Goal: Task Accomplishment & Management: Manage account settings

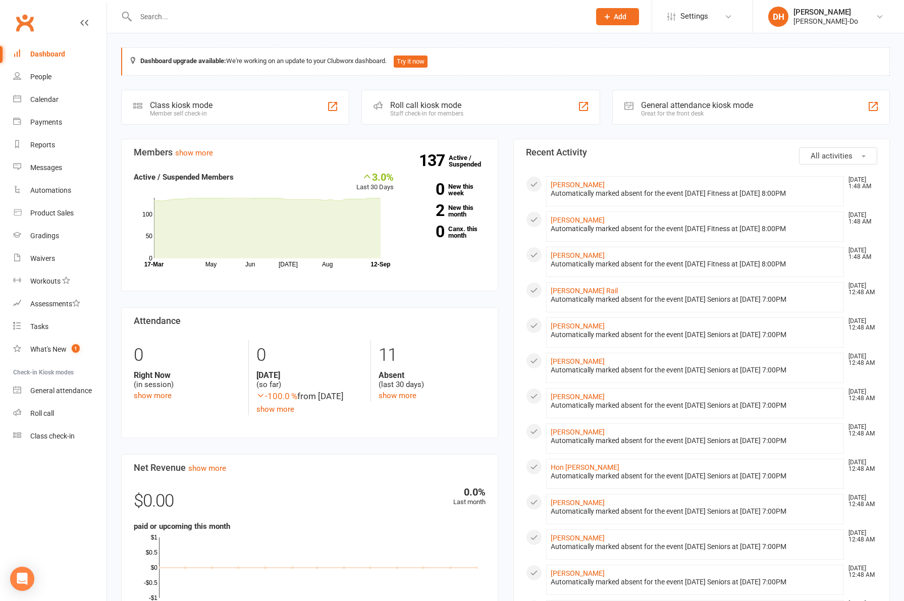
click at [200, 13] on input "text" at bounding box center [358, 17] width 450 height 14
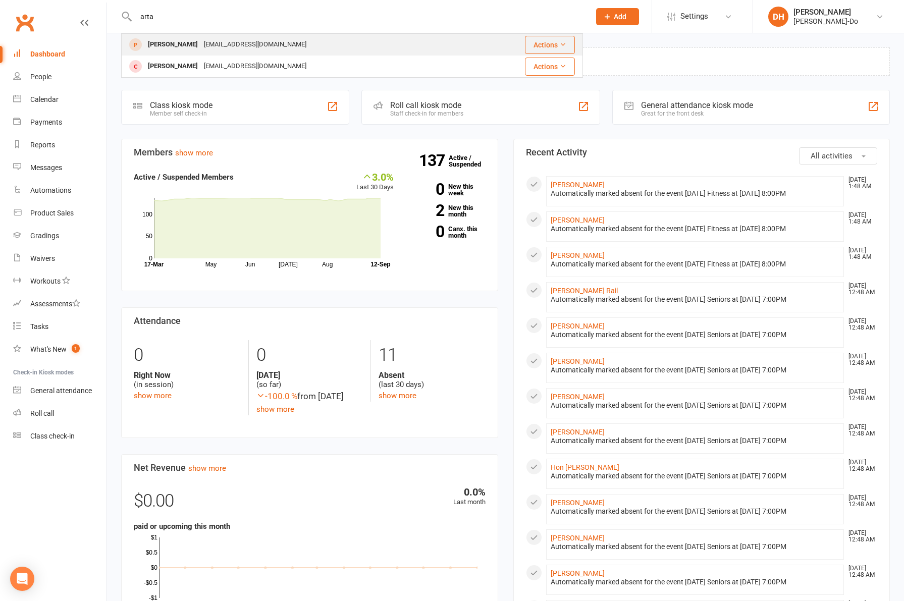
type input "arta"
click at [170, 43] on div "[PERSON_NAME]" at bounding box center [173, 44] width 56 height 15
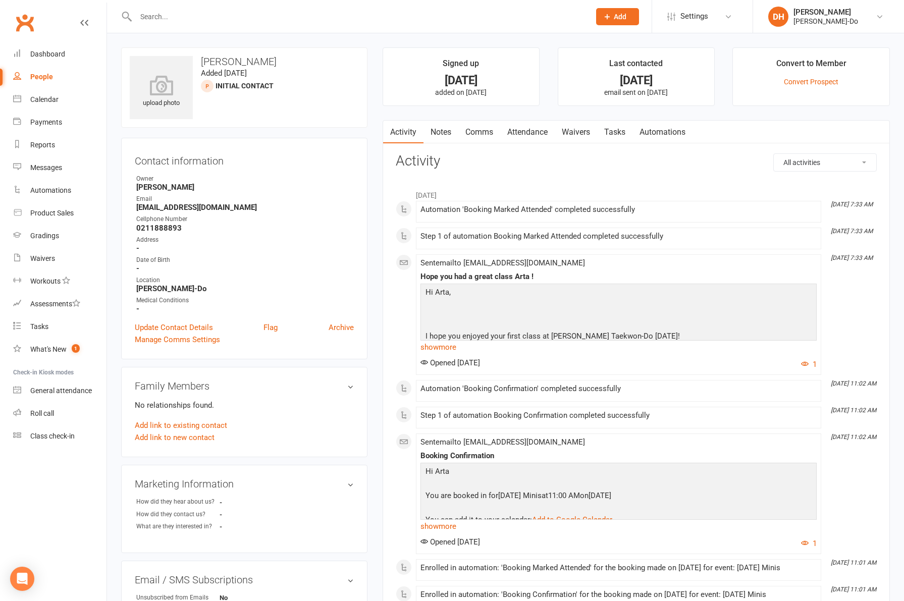
click at [515, 134] on link "Attendance" at bounding box center [527, 132] width 55 height 23
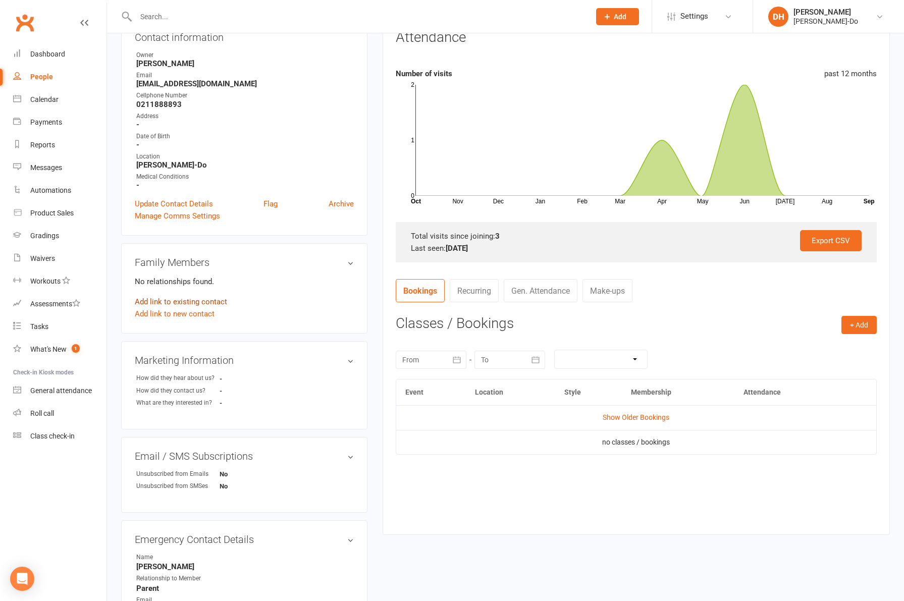
scroll to position [55, 0]
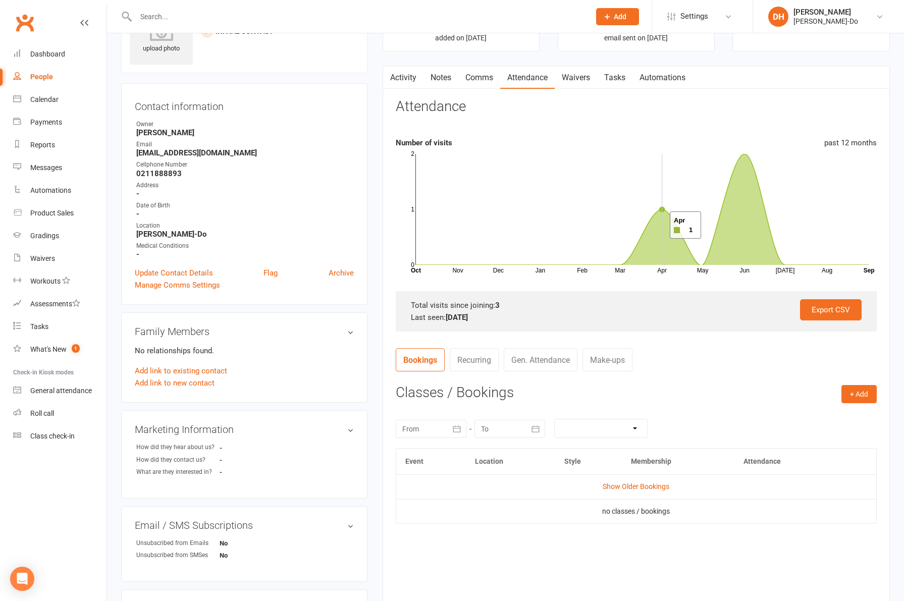
click at [657, 225] on icon at bounding box center [642, 210] width 453 height 112
click at [662, 209] on icon at bounding box center [642, 210] width 453 height 112
click at [394, 79] on button "button" at bounding box center [389, 77] width 13 height 23
click at [403, 75] on link "Activity" at bounding box center [403, 77] width 40 height 23
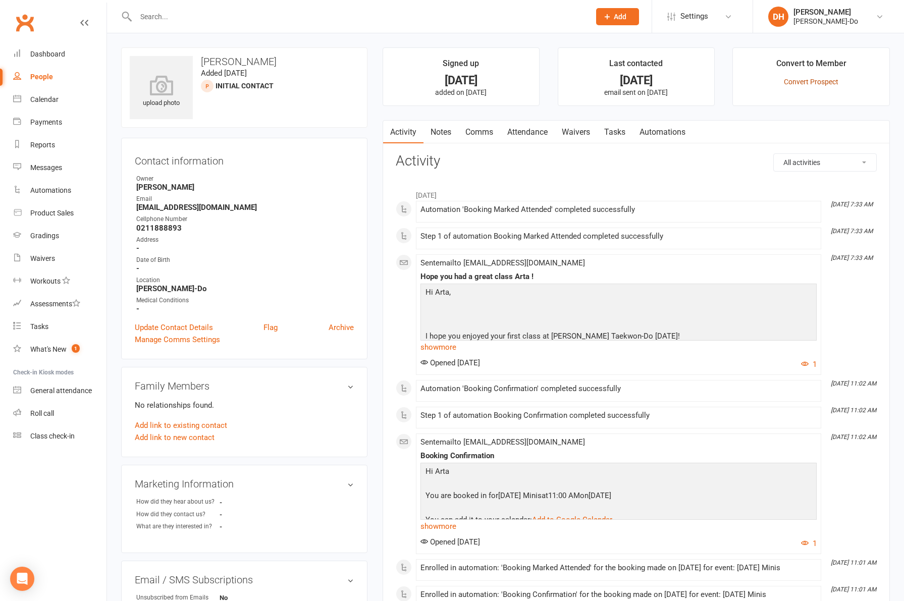
click at [800, 81] on link "Convert Prospect" at bounding box center [811, 82] width 55 height 8
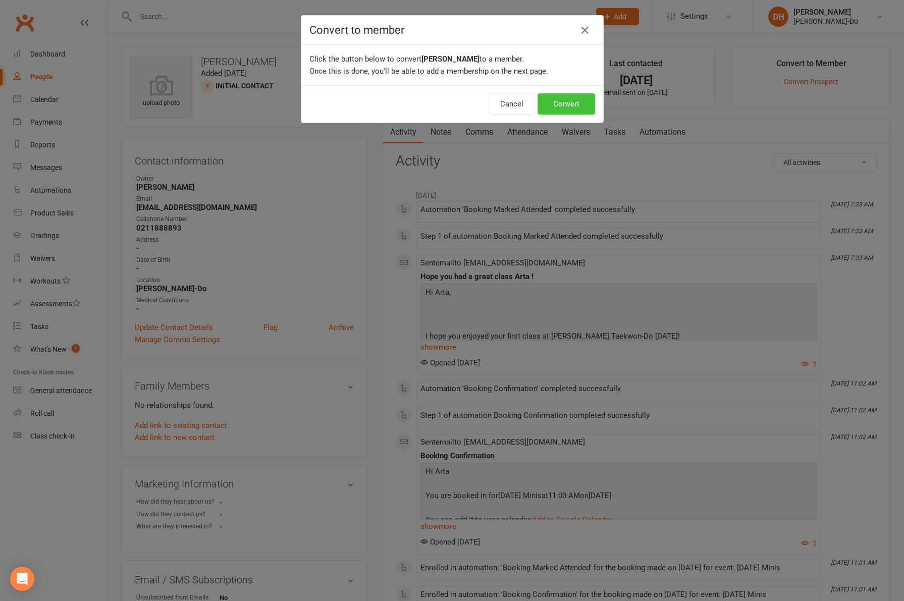
click at [563, 101] on button "Convert" at bounding box center [567, 103] width 58 height 21
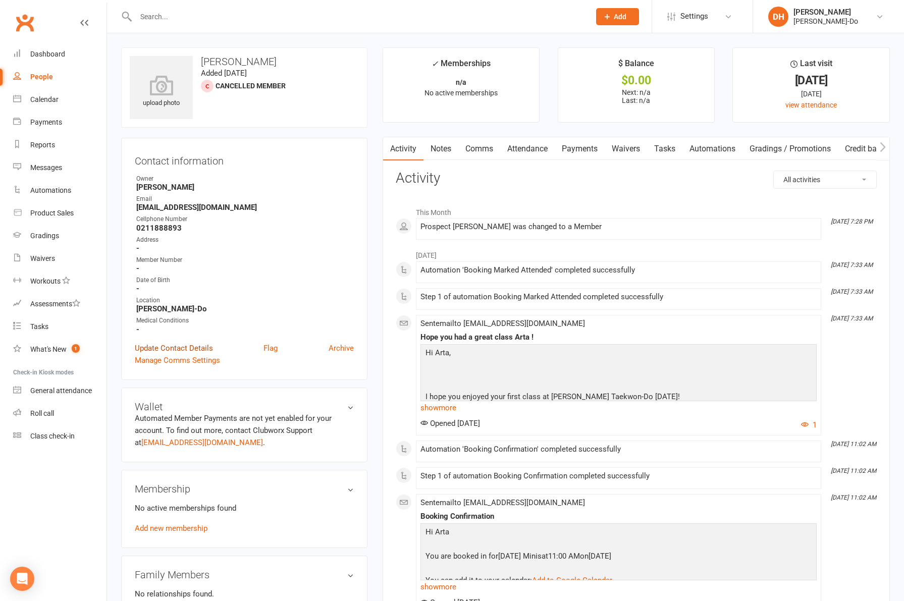
click at [183, 345] on link "Update Contact Details" at bounding box center [174, 348] width 78 height 12
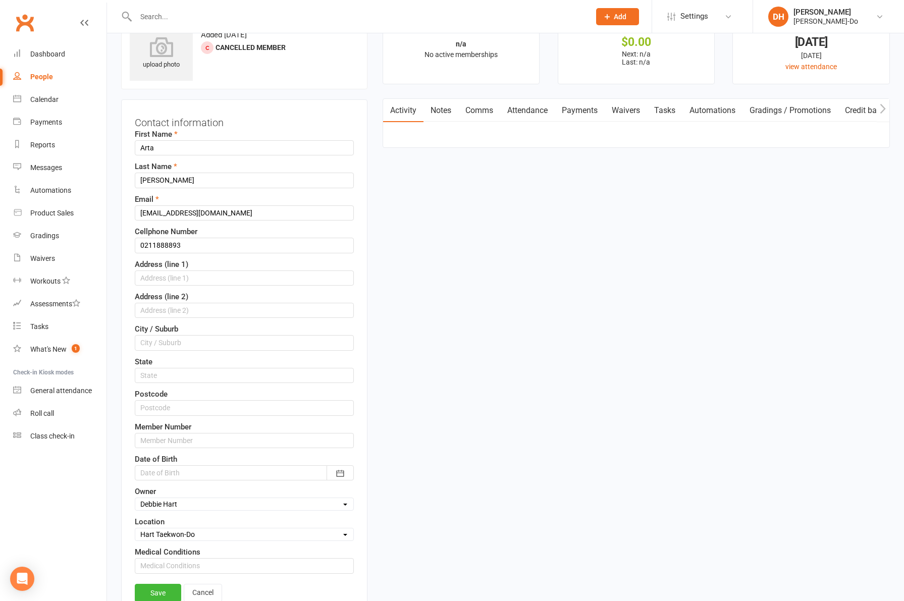
scroll to position [47, 0]
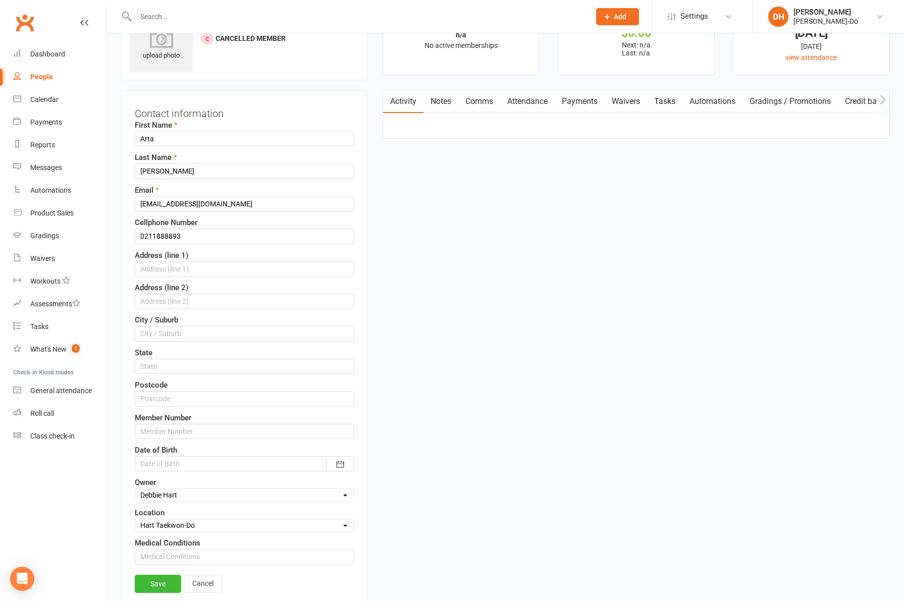
click at [171, 461] on div at bounding box center [244, 463] width 219 height 15
drag, startPoint x: 151, startPoint y: 362, endPoint x: 164, endPoint y: 370, distance: 15.4
click at [151, 362] on icon "button" at bounding box center [150, 361] width 7 height 8
click at [260, 443] on span "2019" at bounding box center [258, 441] width 16 height 9
click at [168, 381] on span "January" at bounding box center [160, 381] width 26 height 9
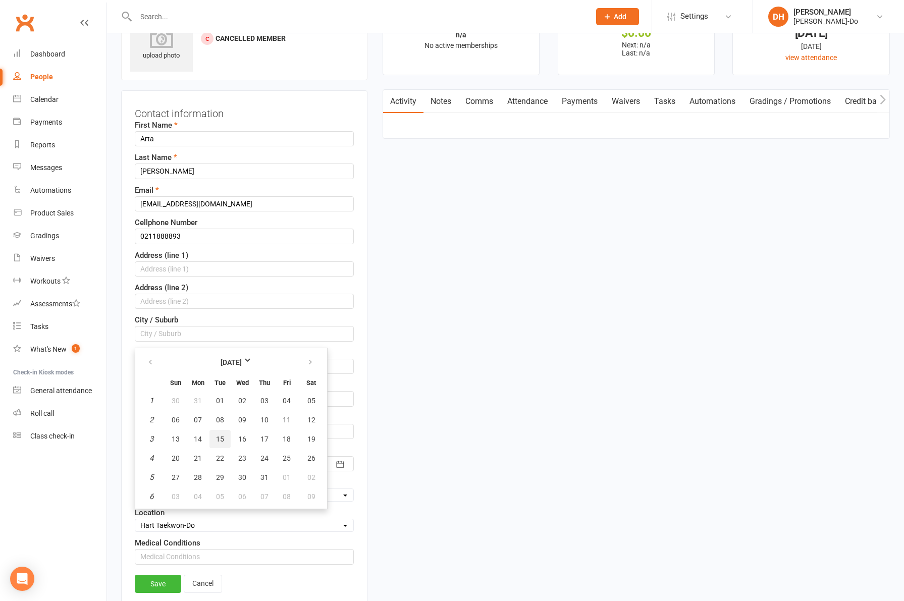
click at [221, 438] on span "15" at bounding box center [220, 439] width 8 height 8
type input "[DATE]"
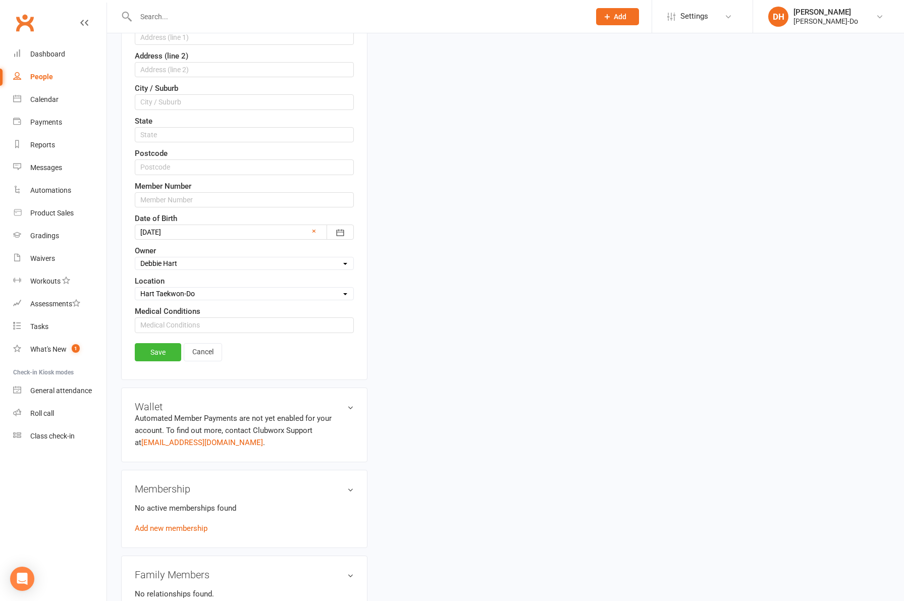
scroll to position [280, 0]
click at [170, 353] on link "Save" at bounding box center [158, 352] width 46 height 18
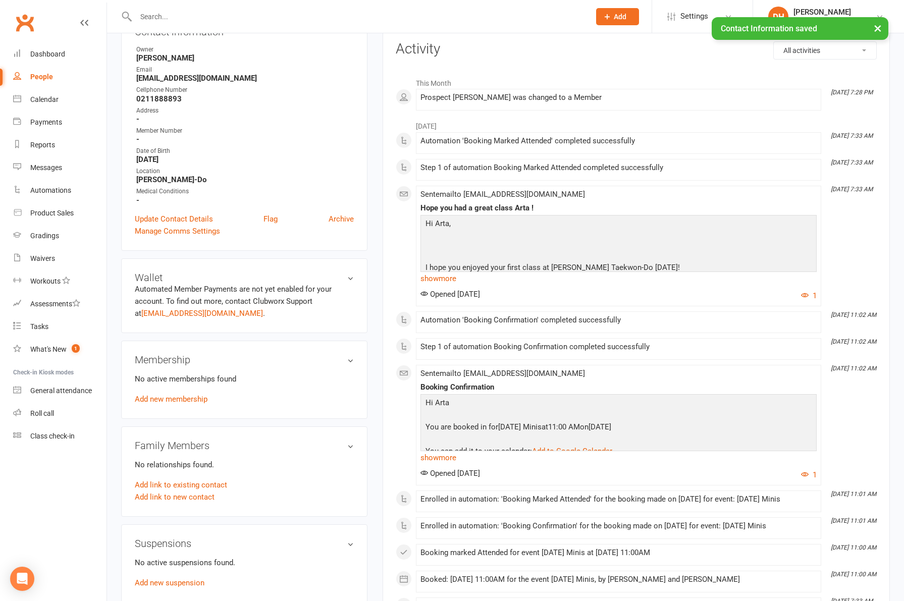
scroll to position [0, 0]
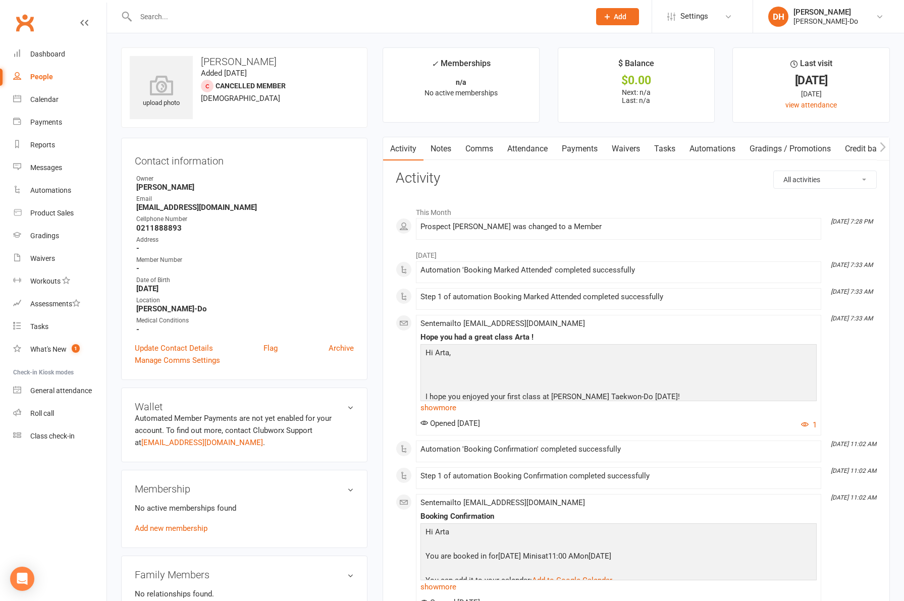
click at [146, 15] on input "text" at bounding box center [358, 17] width 450 height 14
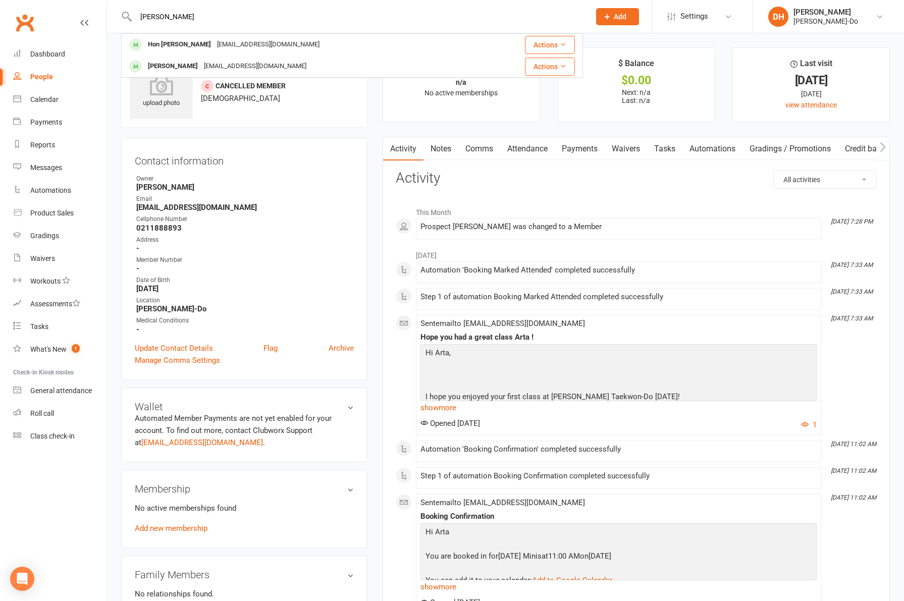
type input "[PERSON_NAME]"
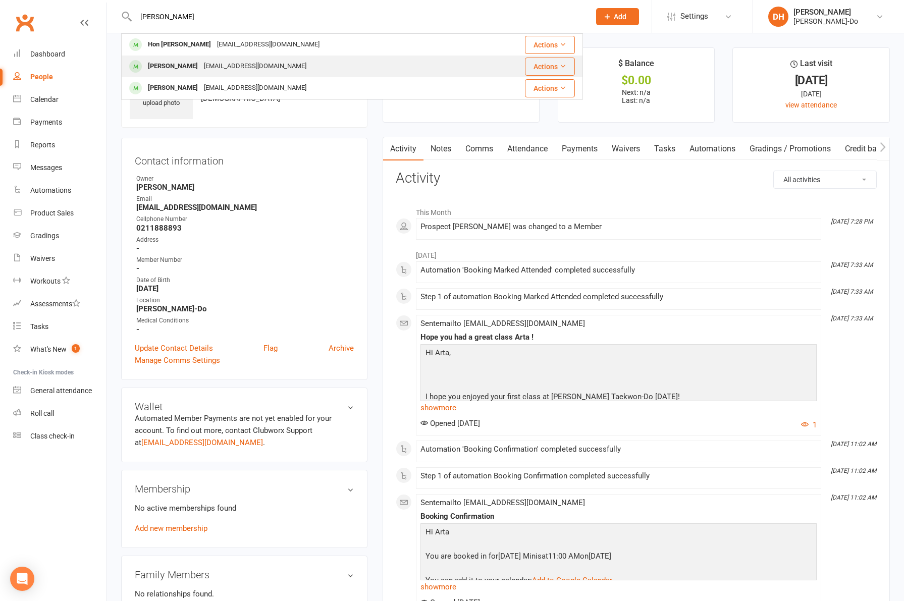
click at [159, 65] on div "[PERSON_NAME]" at bounding box center [173, 66] width 56 height 15
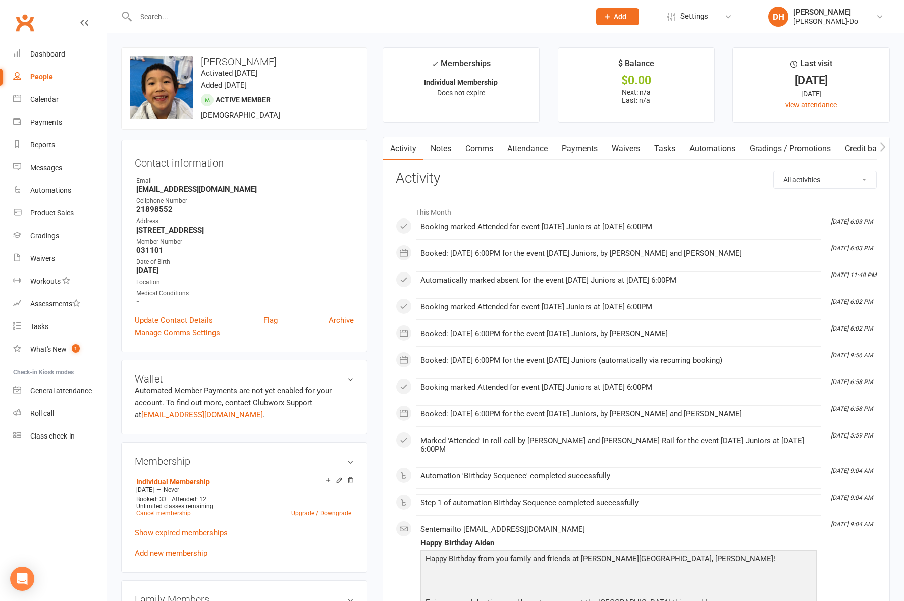
click at [523, 149] on link "Attendance" at bounding box center [527, 148] width 55 height 23
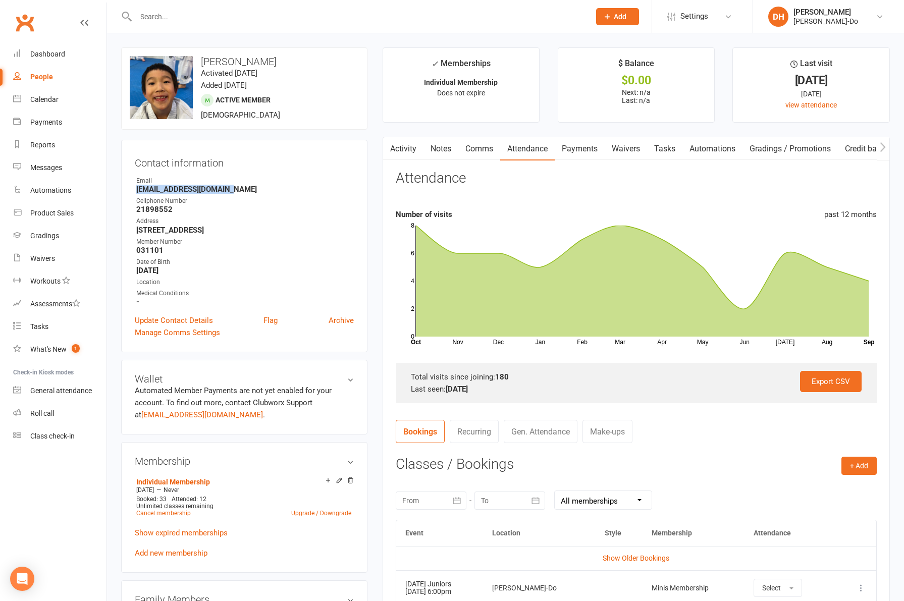
drag, startPoint x: 239, startPoint y: 189, endPoint x: 137, endPoint y: 189, distance: 101.5
click at [136, 189] on strong "[EMAIL_ADDRESS][DOMAIN_NAME]" at bounding box center [245, 189] width 218 height 9
copy strong "[EMAIL_ADDRESS][DOMAIN_NAME]"
click at [157, 18] on input "text" at bounding box center [358, 17] width 450 height 14
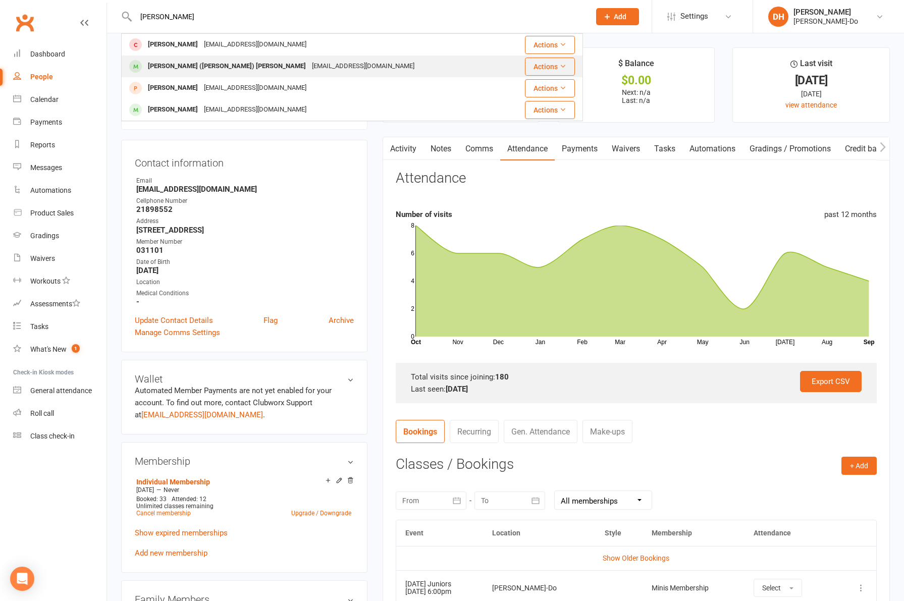
type input "[PERSON_NAME]"
click at [171, 68] on div "[PERSON_NAME] ([PERSON_NAME]) [PERSON_NAME]" at bounding box center [227, 66] width 164 height 15
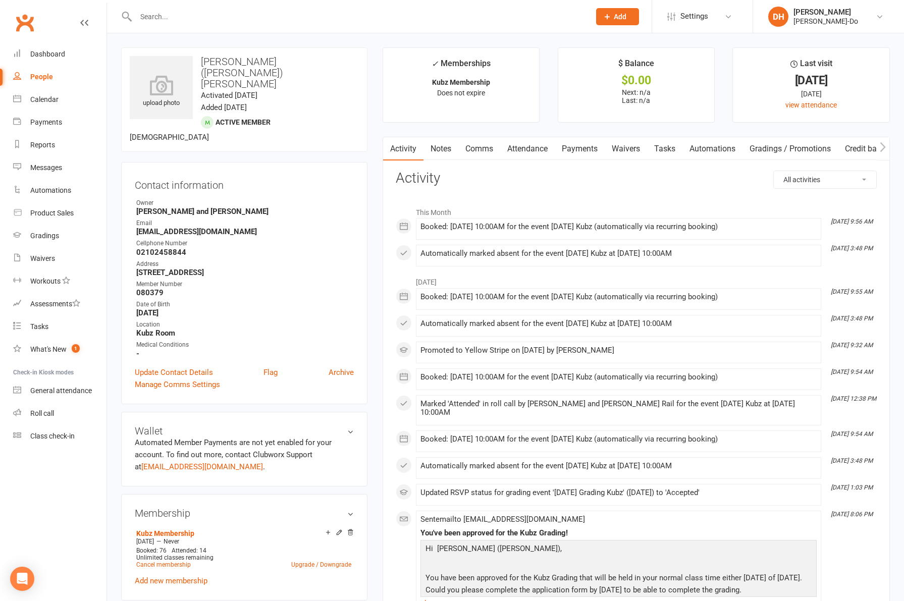
click at [529, 145] on link "Attendance" at bounding box center [527, 148] width 55 height 23
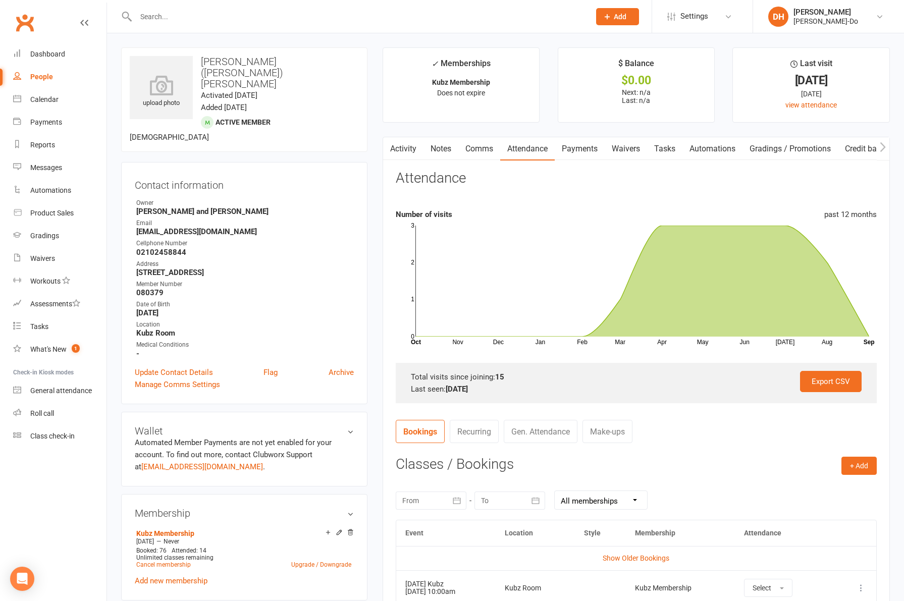
click at [173, 19] on input "text" at bounding box center [358, 17] width 450 height 14
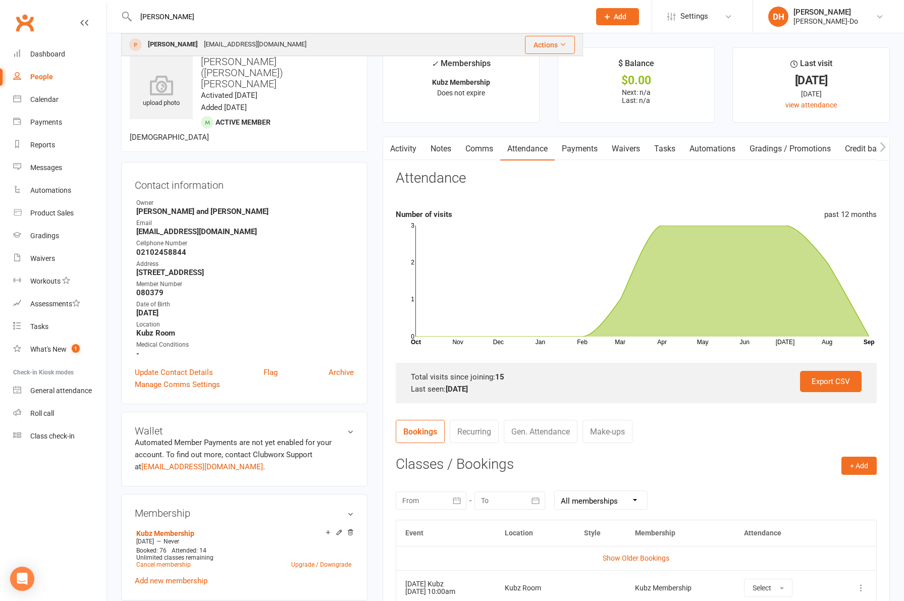
type input "[PERSON_NAME]"
click at [168, 41] on div "[PERSON_NAME]" at bounding box center [173, 44] width 56 height 15
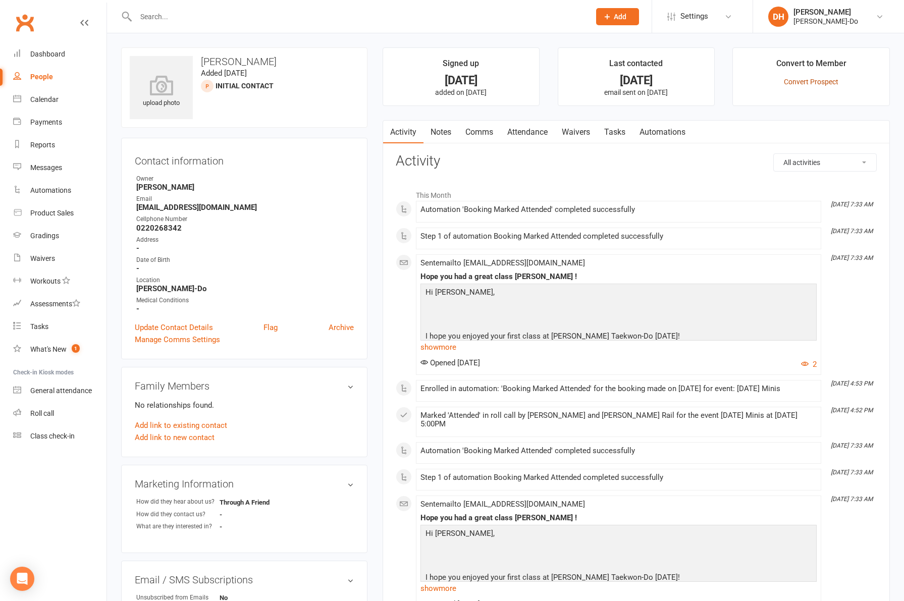
click at [819, 82] on link "Convert Prospect" at bounding box center [811, 82] width 55 height 8
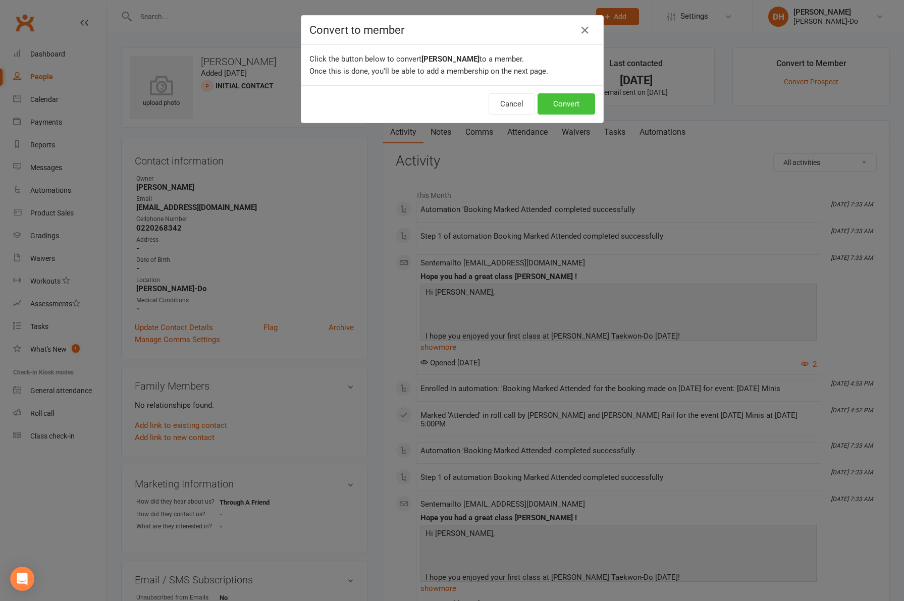
click at [560, 106] on button "Convert" at bounding box center [567, 103] width 58 height 21
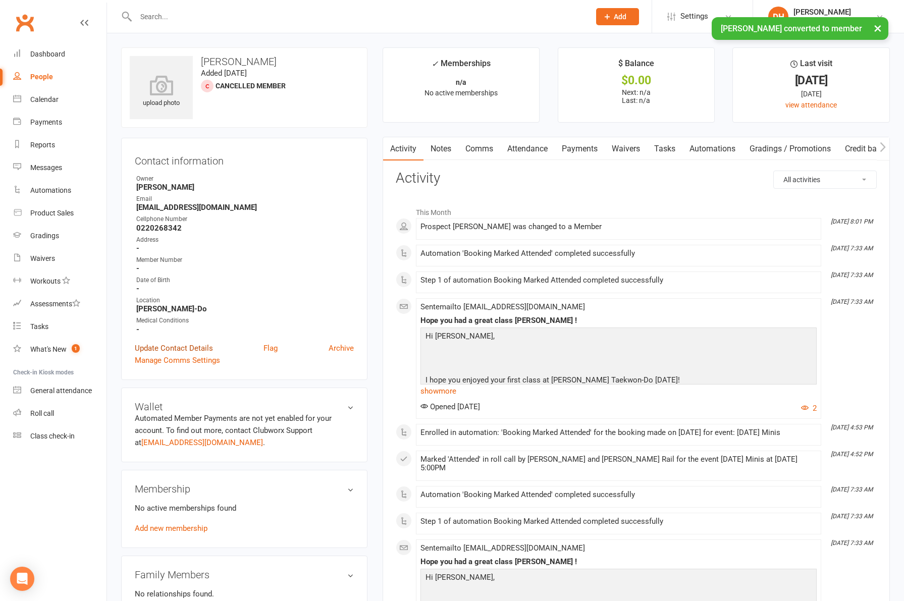
click at [169, 345] on link "Update Contact Details" at bounding box center [174, 348] width 78 height 12
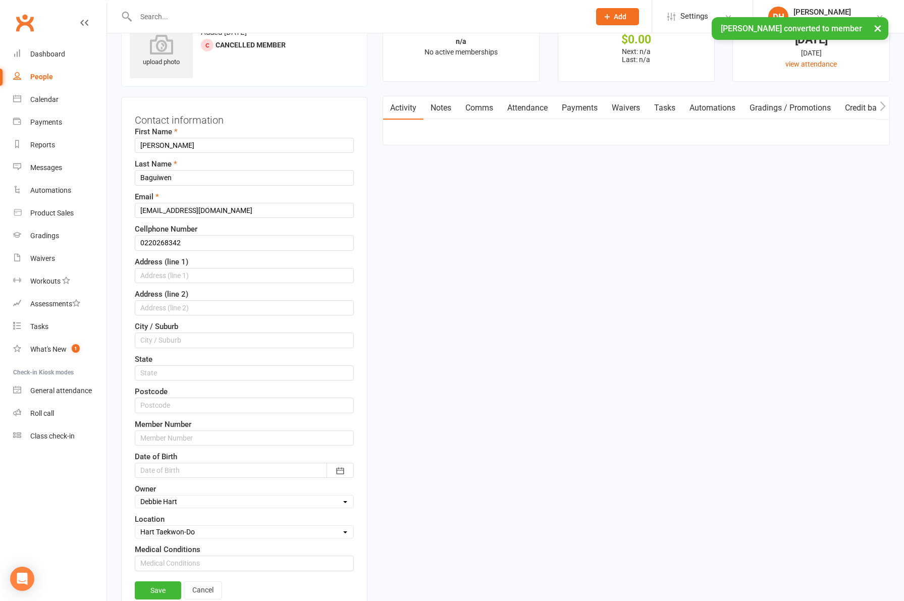
scroll to position [47, 0]
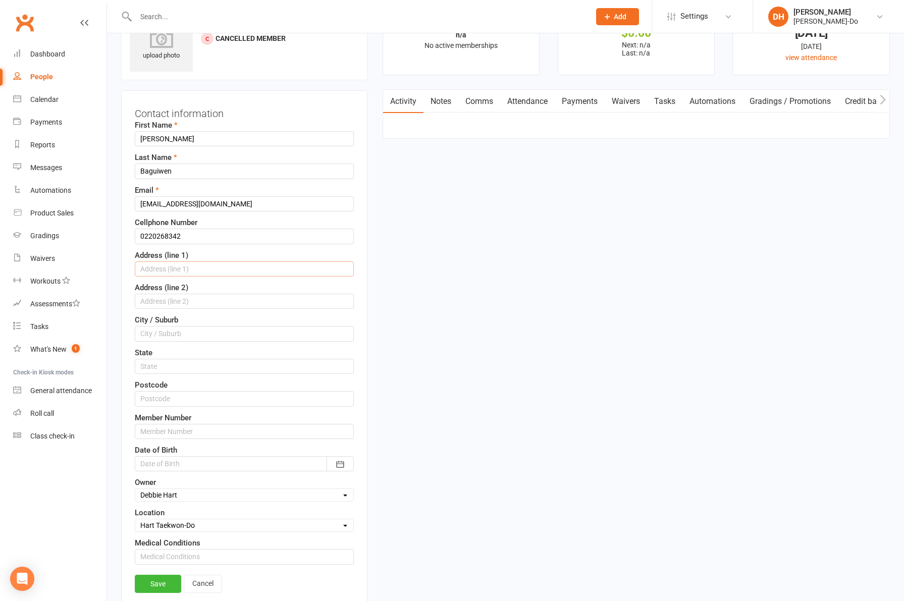
click at [173, 265] on input "text" at bounding box center [244, 269] width 219 height 15
paste input "[STREET_ADDRESS]"
type input "[STREET_ADDRESS]"
click at [176, 295] on input "text" at bounding box center [244, 301] width 219 height 15
type input "[PERSON_NAME]"
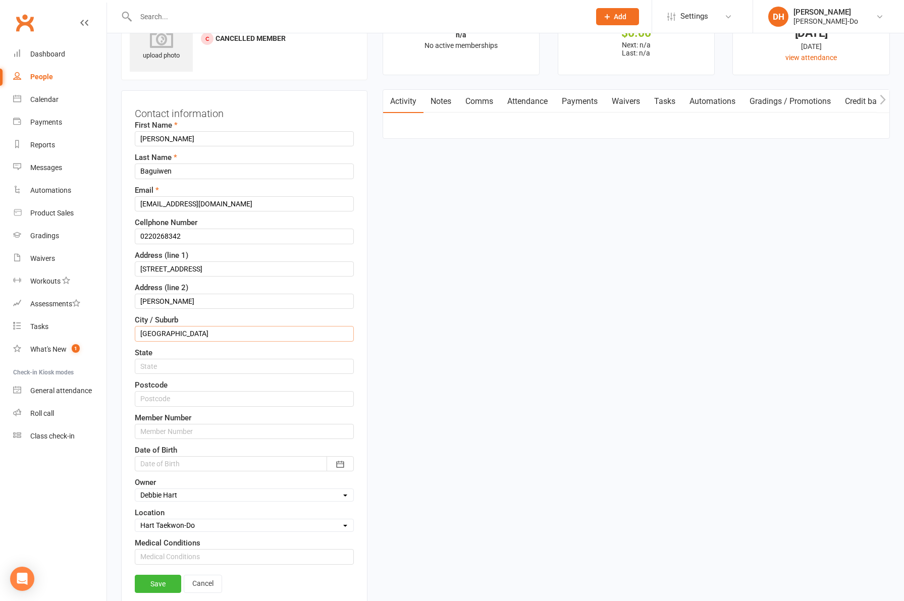
type input "[GEOGRAPHIC_DATA]"
type input "0612"
click at [183, 464] on div at bounding box center [244, 463] width 219 height 15
drag, startPoint x: 150, startPoint y: 360, endPoint x: 159, endPoint y: 369, distance: 12.9
click at [150, 360] on icon "button" at bounding box center [150, 361] width 7 height 8
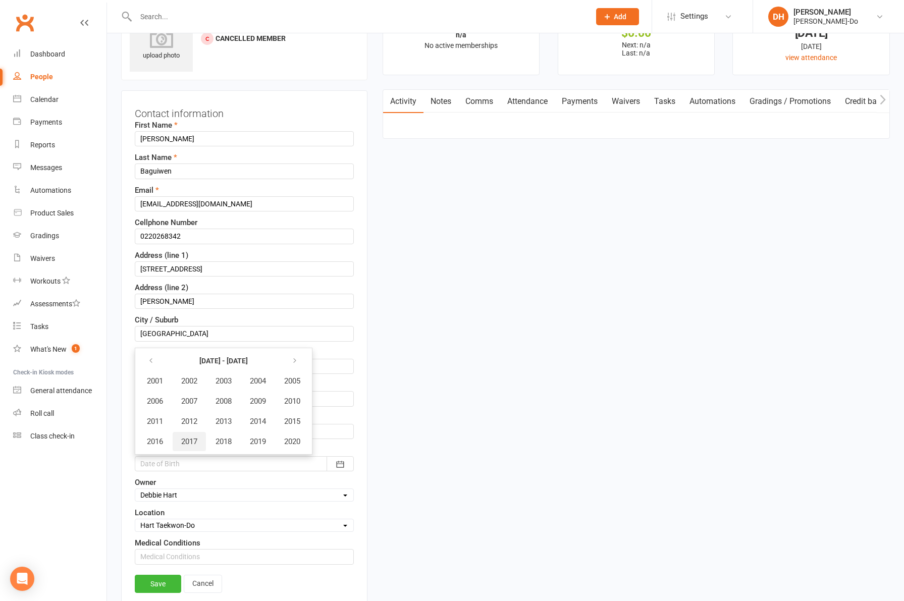
click at [192, 440] on span "2017" at bounding box center [189, 441] width 16 height 9
click at [210, 383] on span "February" at bounding box center [219, 381] width 29 height 9
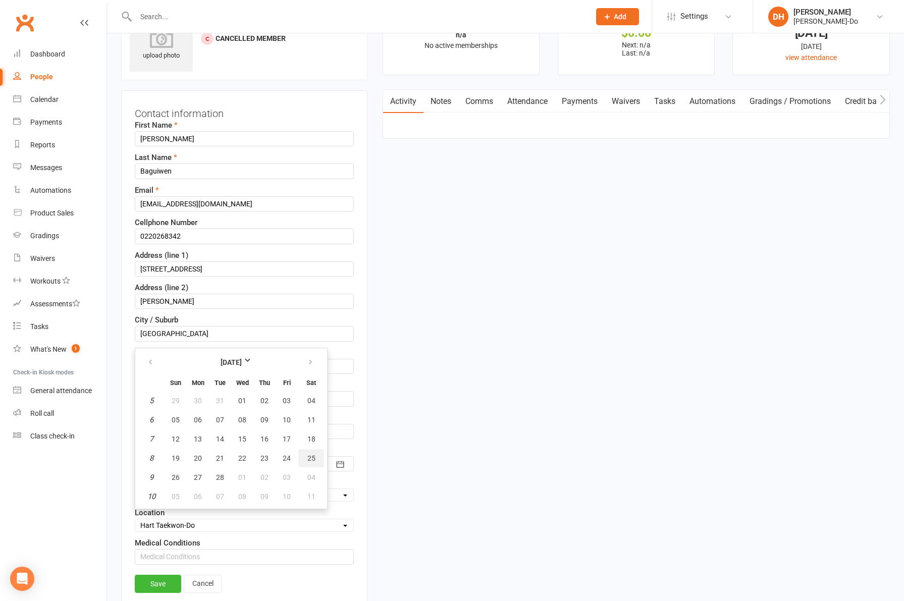
click at [309, 458] on span "25" at bounding box center [311, 458] width 8 height 8
type input "[DATE]"
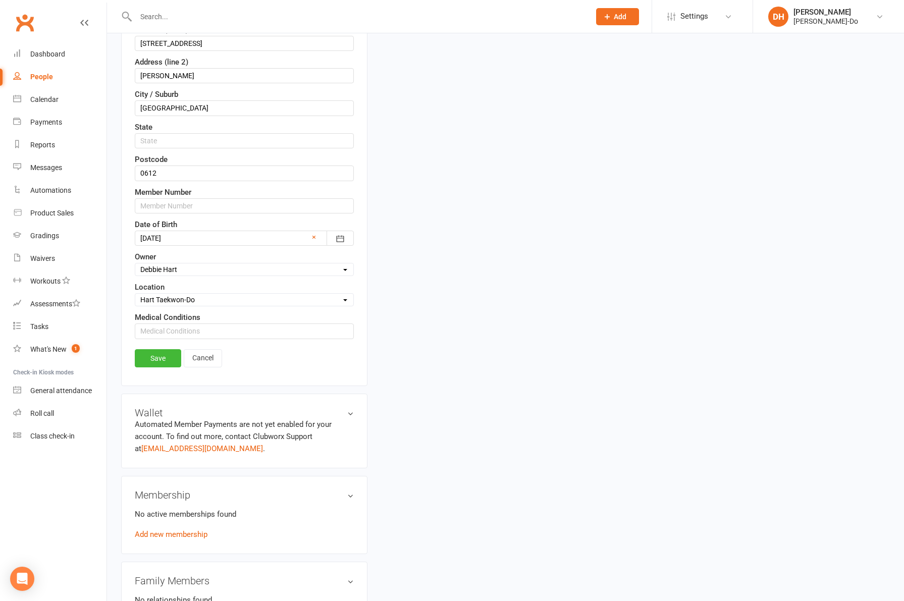
scroll to position [274, 0]
click at [170, 358] on link "Save" at bounding box center [158, 357] width 46 height 18
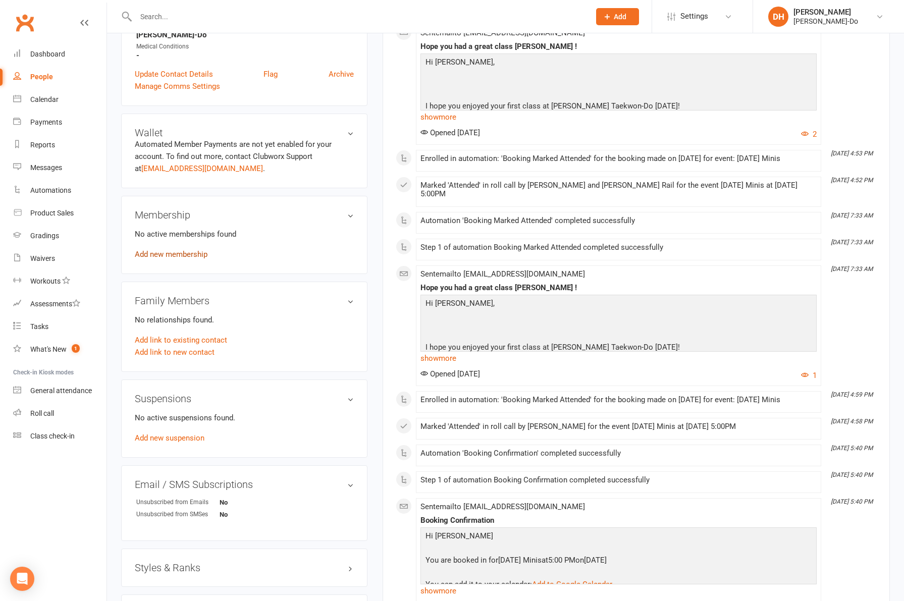
click at [169, 251] on link "Add new membership" at bounding box center [171, 254] width 73 height 9
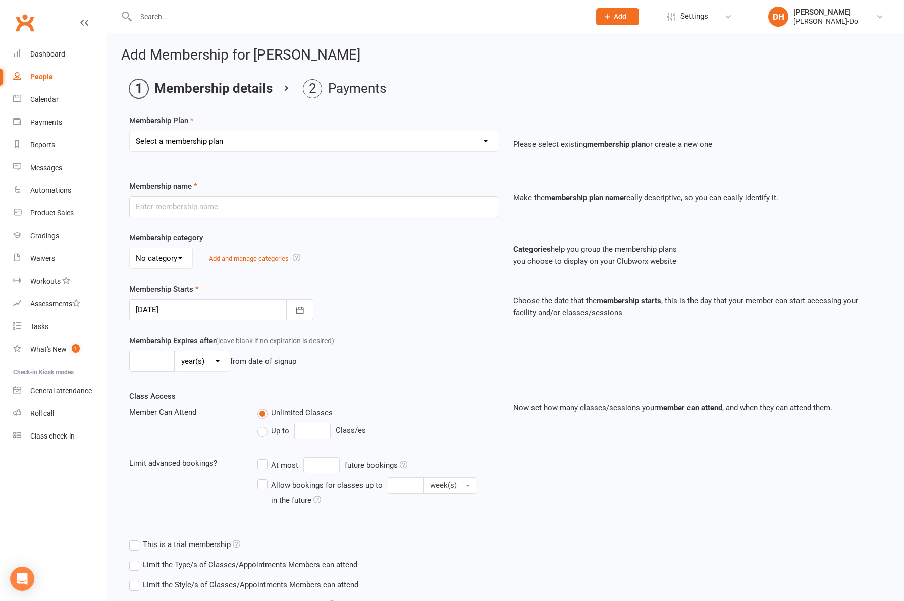
click at [222, 144] on select "Select a membership plan Create new Membership Plan Complementary Membership Ku…" at bounding box center [314, 141] width 368 height 20
select select "3"
click at [130, 131] on select "Select a membership plan Create new Membership Plan Complementary Membership Ku…" at bounding box center [314, 141] width 368 height 20
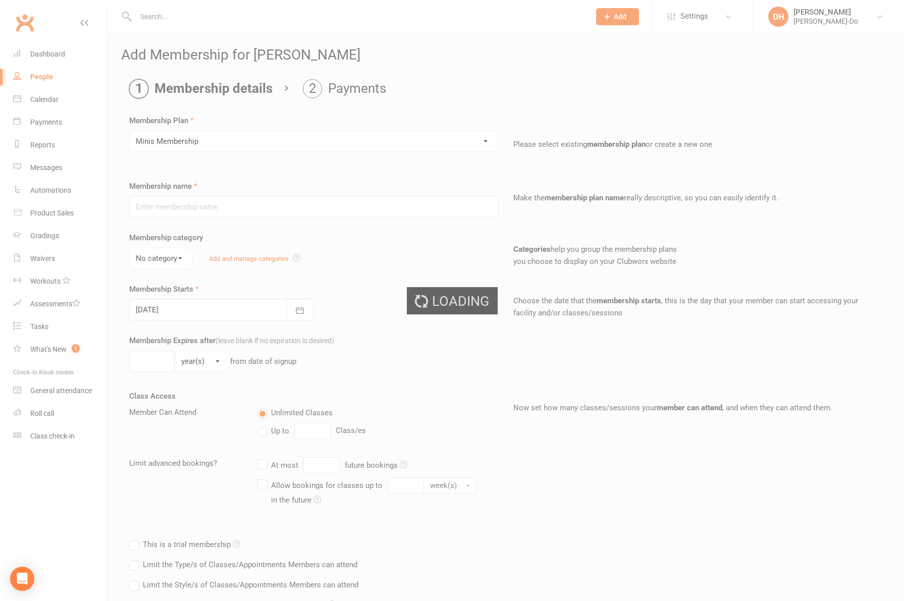
type input "Minis Membership"
select select "0"
type input "0"
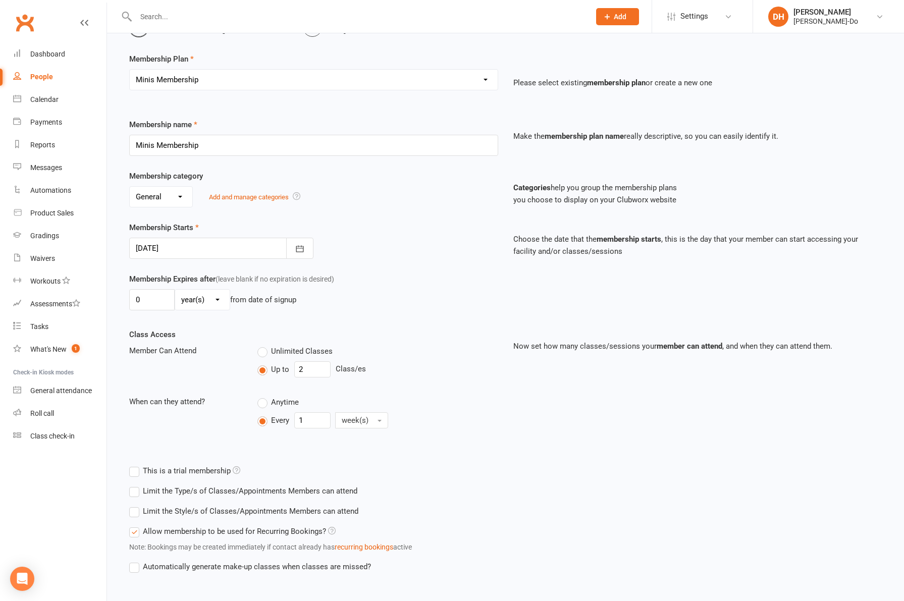
scroll to position [114, 0]
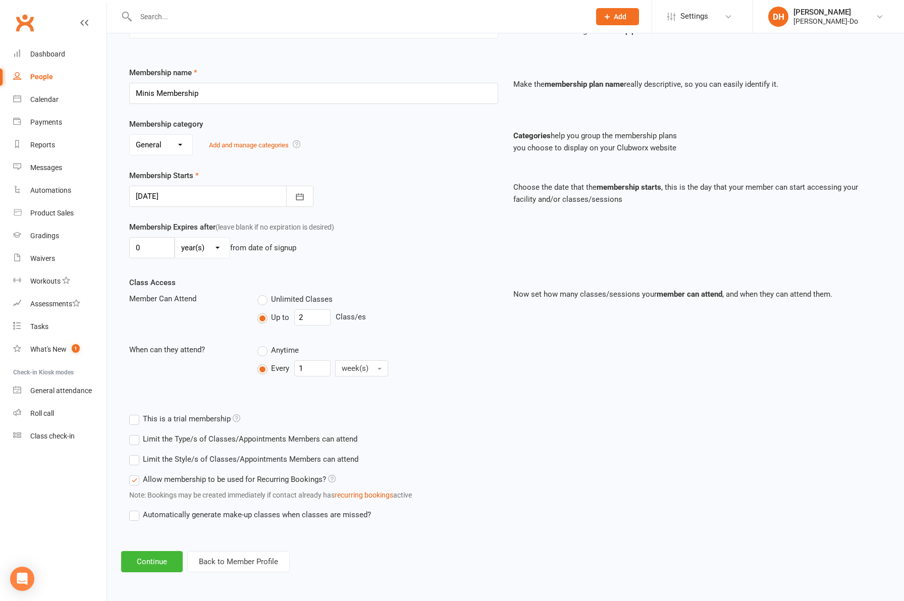
drag, startPoint x: 282, startPoint y: 300, endPoint x: 287, endPoint y: 300, distance: 5.1
click at [281, 301] on span "Unlimited Classes" at bounding box center [302, 298] width 62 height 11
click at [264, 293] on input "Unlimited Classes" at bounding box center [260, 293] width 7 height 0
type input "0"
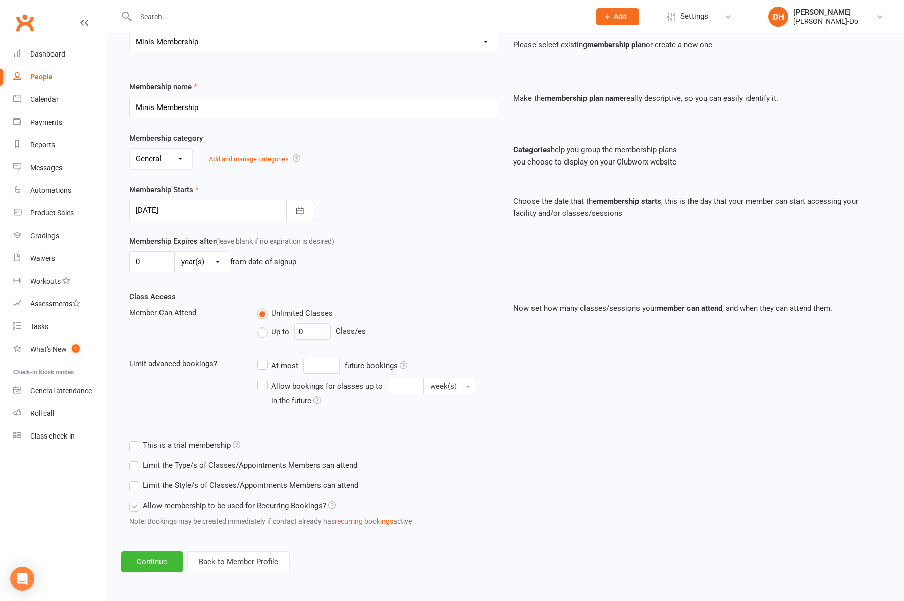
scroll to position [99, 0]
click at [151, 562] on button "Continue" at bounding box center [152, 561] width 62 height 21
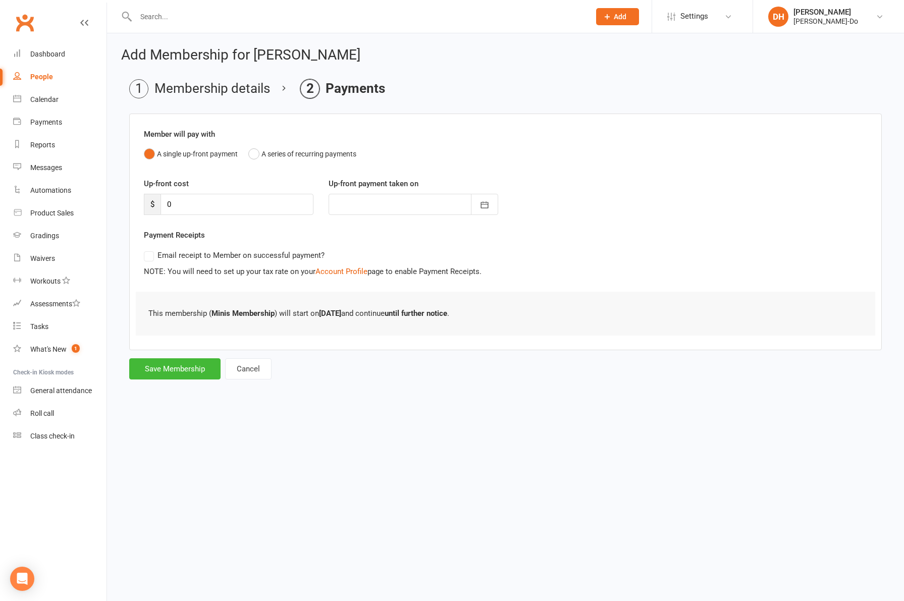
scroll to position [0, 0]
click at [177, 369] on button "Save Membership" at bounding box center [174, 368] width 91 height 21
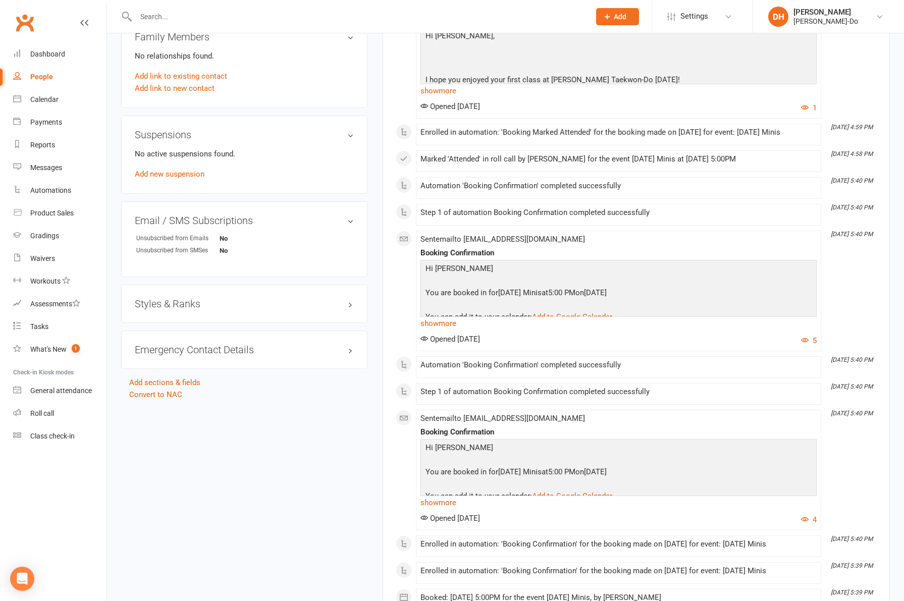
scroll to position [570, 0]
click at [175, 305] on div "Styles & Ranks" at bounding box center [244, 302] width 246 height 38
click at [175, 302] on h3 "Styles & Ranks" at bounding box center [244, 301] width 219 height 11
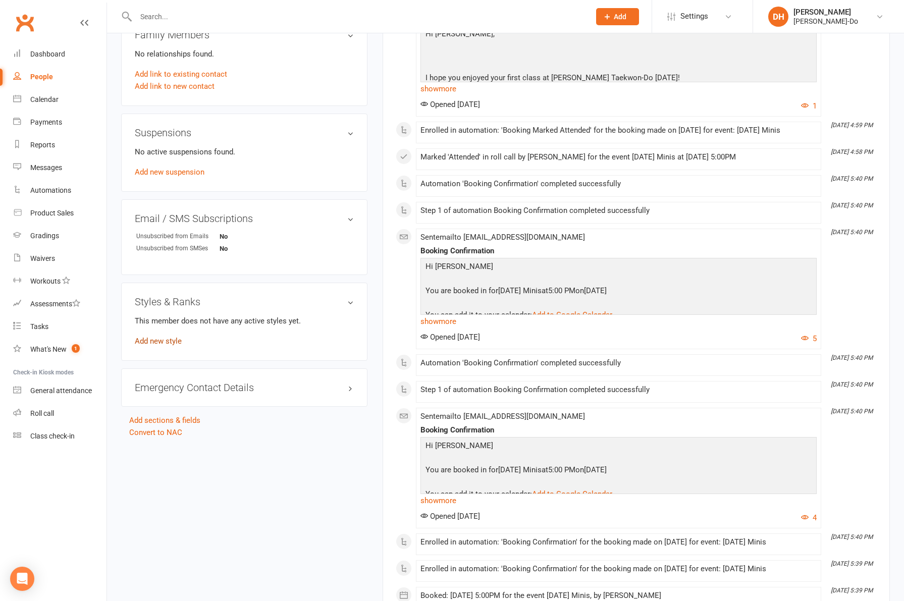
click at [153, 340] on link "Add new style" at bounding box center [158, 341] width 47 height 9
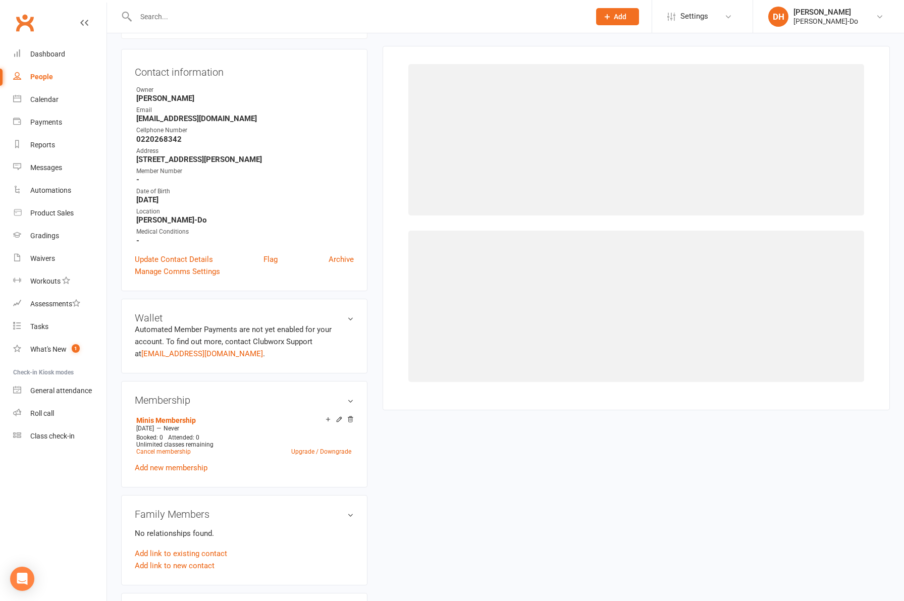
scroll to position [86, 0]
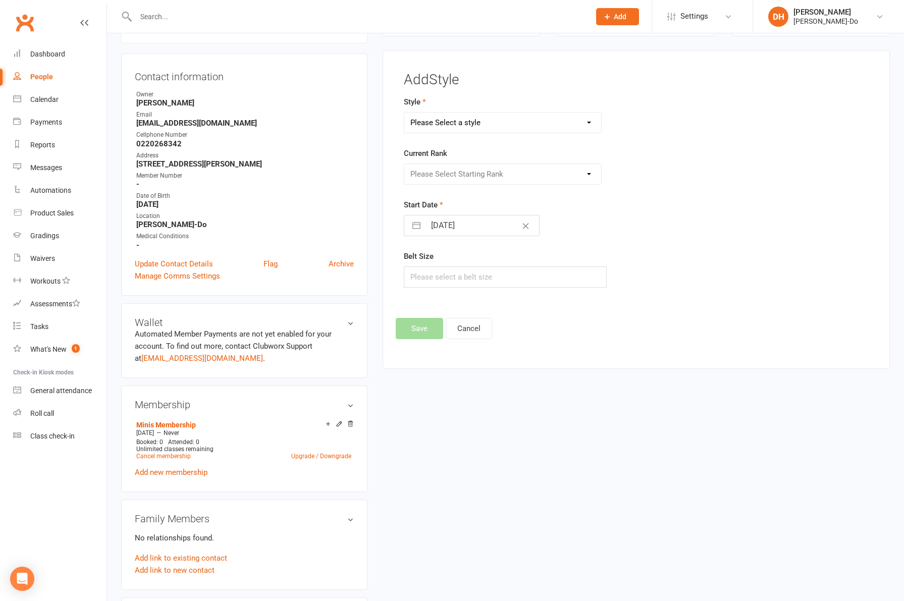
click at [450, 126] on select "Please Select a style Colour Belt Mini Kids TKD Kubz" at bounding box center [502, 123] width 197 height 20
select select "2759"
click at [404, 113] on select "Please Select a style Colour Belt Mini Kids TKD Kubz" at bounding box center [502, 123] width 197 height 20
click at [440, 172] on select "Please Select Starting Rank White Belt First Yellow First Green First Blue Firs…" at bounding box center [502, 174] width 197 height 20
select select "28931"
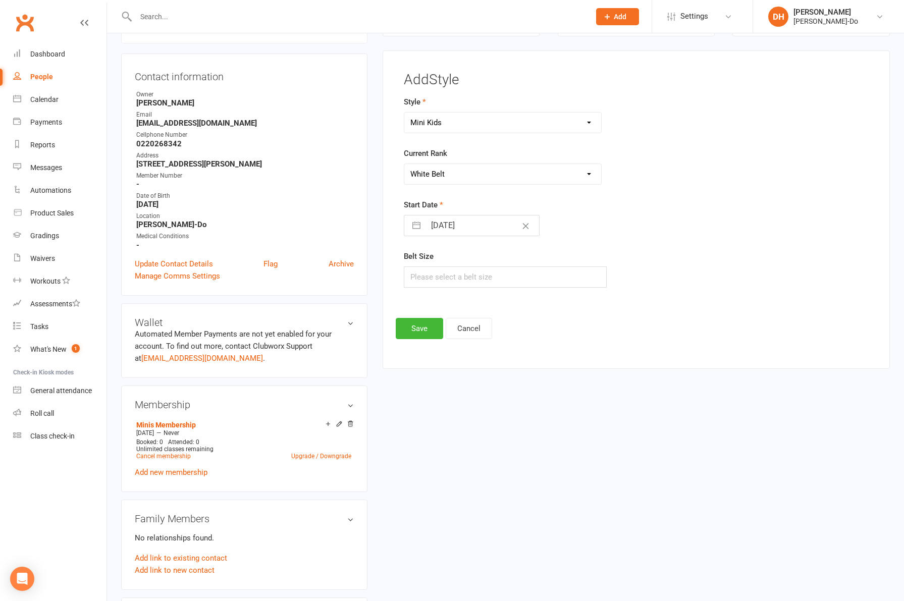
click at [404, 164] on select "Please Select Starting Rank White Belt First Yellow First Green First Blue Firs…" at bounding box center [502, 174] width 197 height 20
click at [423, 328] on button "Save" at bounding box center [419, 328] width 47 height 21
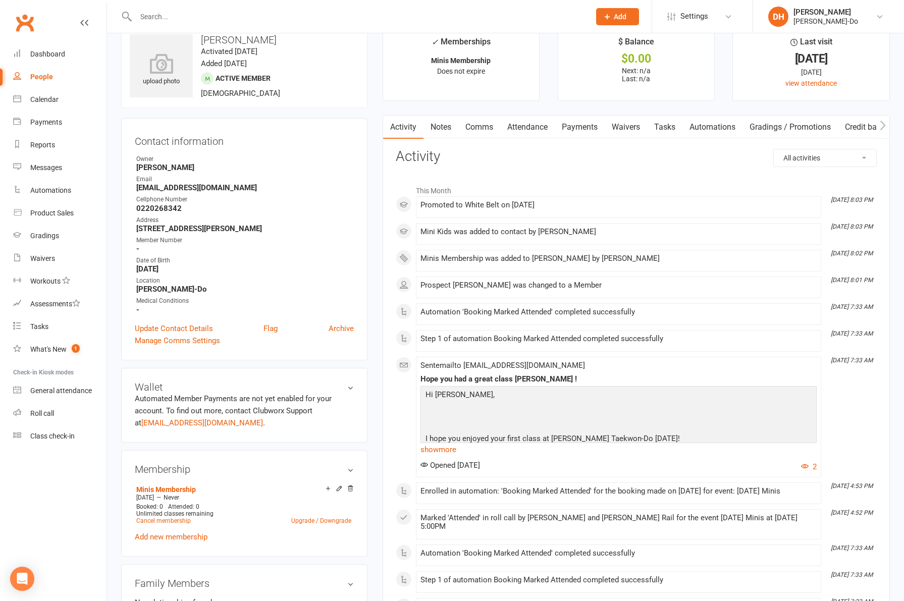
scroll to position [0, 0]
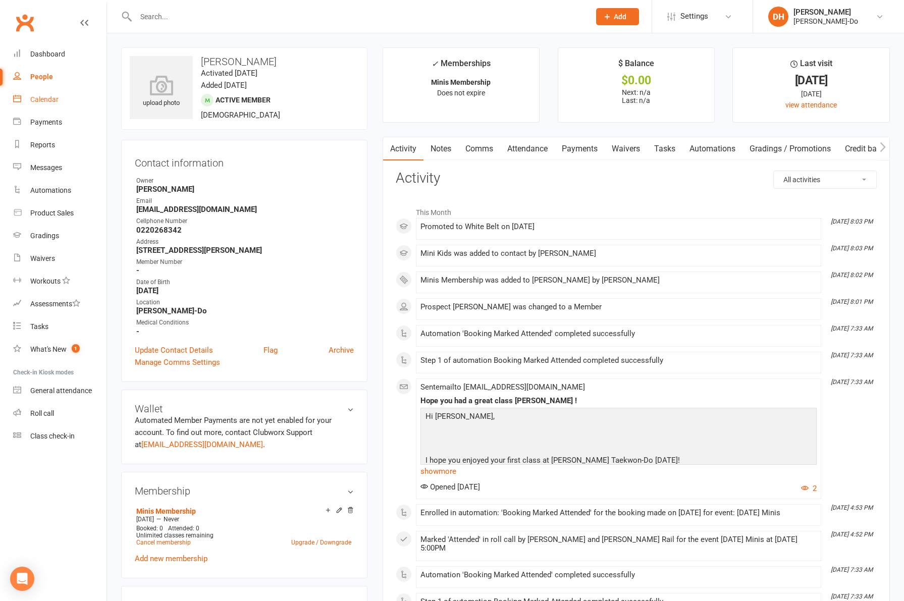
drag, startPoint x: 435, startPoint y: 362, endPoint x: 37, endPoint y: 99, distance: 476.8
click at [37, 99] on div "Calendar" at bounding box center [44, 99] width 28 height 8
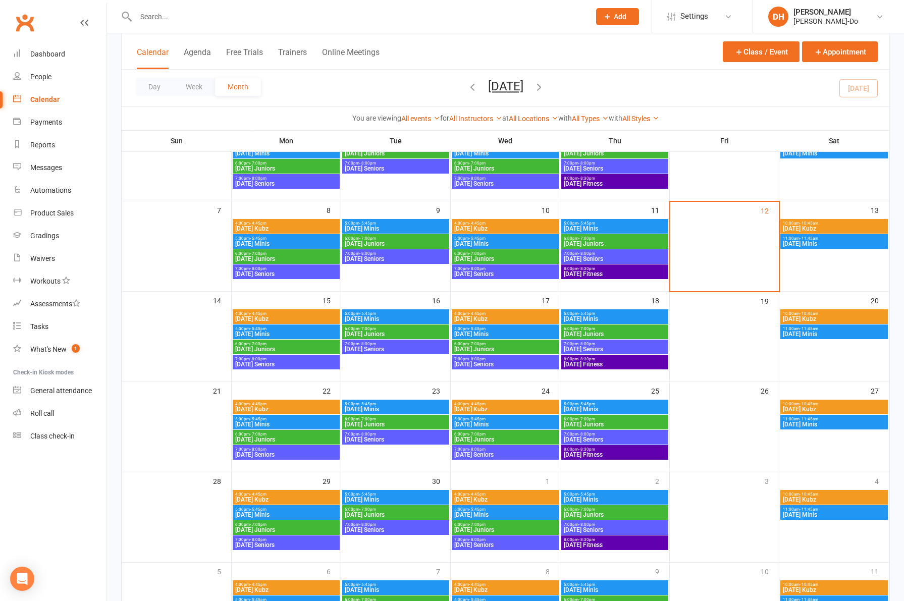
scroll to position [111, 0]
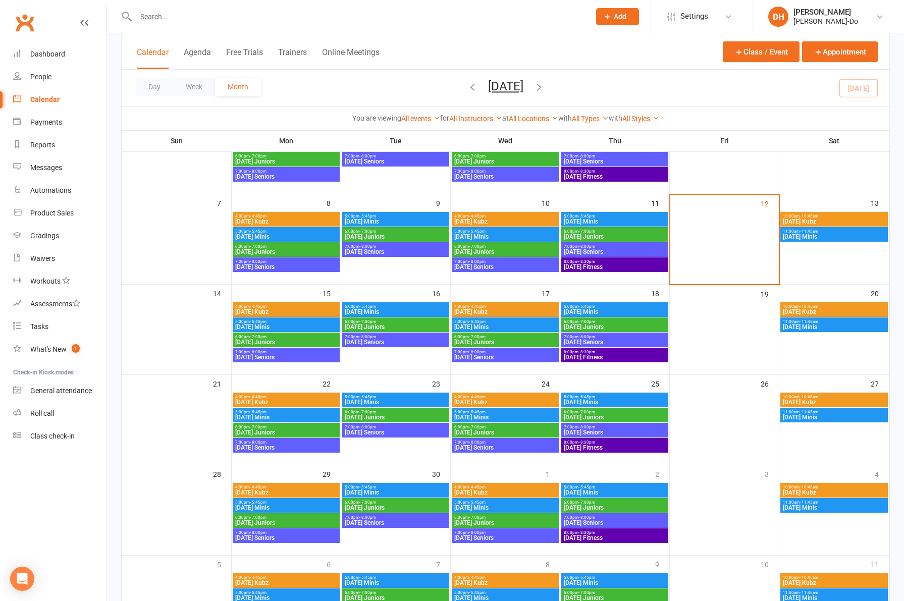
click at [370, 309] on span "[DATE] Minis" at bounding box center [395, 312] width 103 height 6
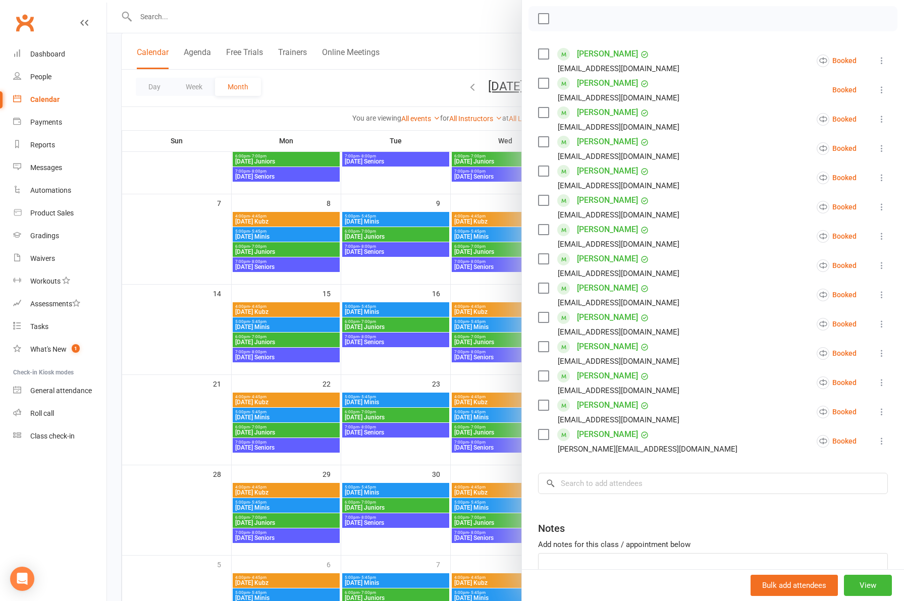
scroll to position [210, 0]
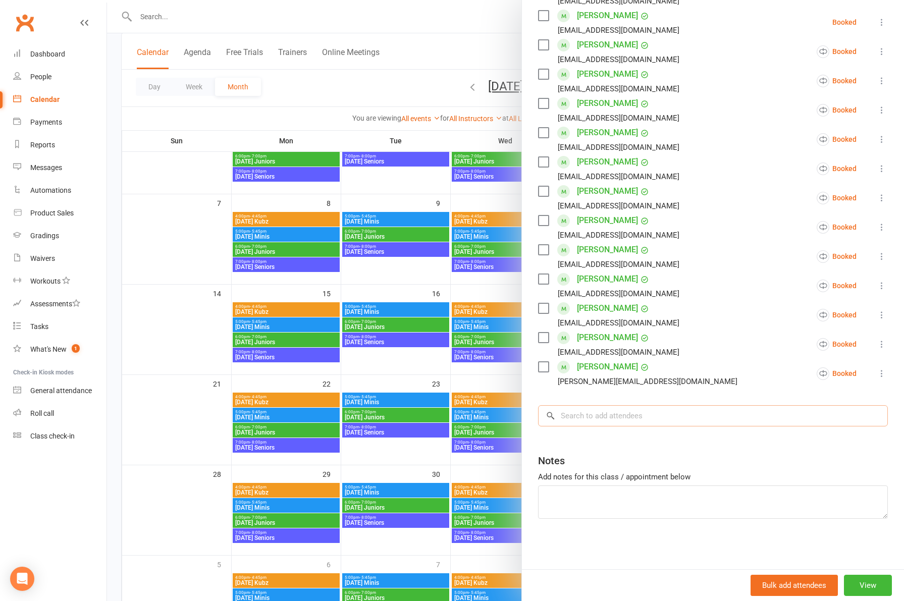
click at [596, 415] on input "search" at bounding box center [713, 415] width 350 height 21
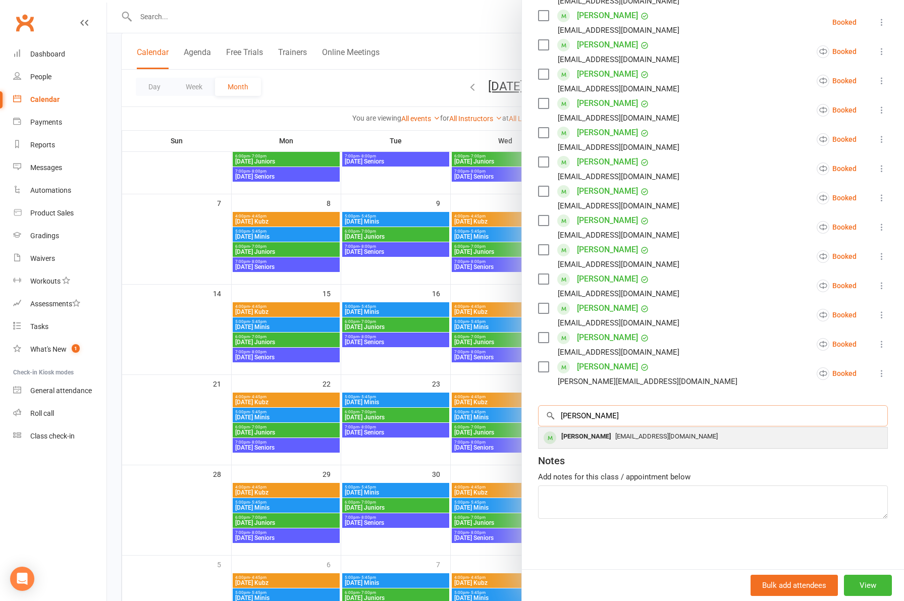
type input "[PERSON_NAME]"
click at [596, 435] on div "[PERSON_NAME]" at bounding box center [586, 437] width 58 height 15
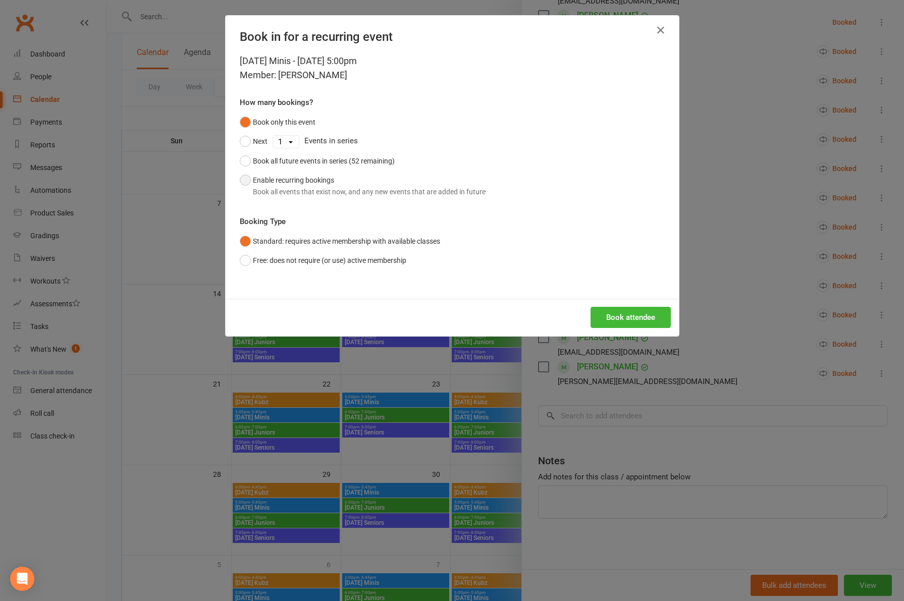
click at [340, 181] on button "Enable recurring bookings Book all events that exist now, and any new events th…" at bounding box center [363, 186] width 246 height 31
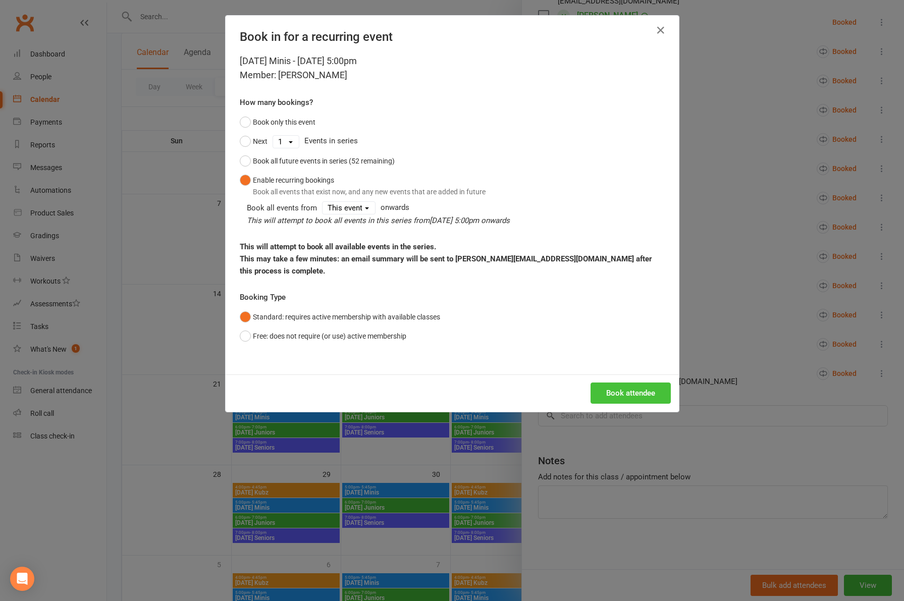
click at [622, 383] on button "Book attendee" at bounding box center [631, 393] width 80 height 21
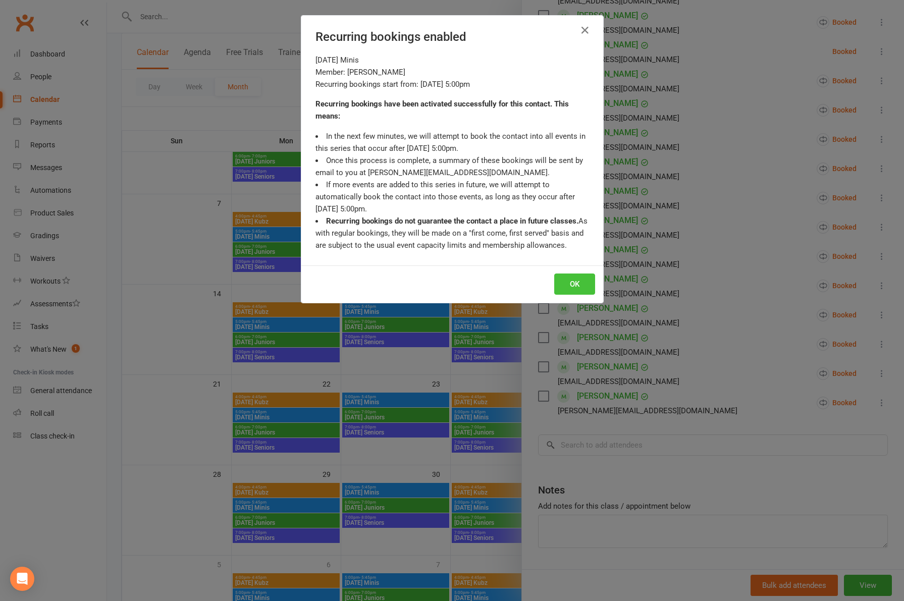
click at [572, 281] on button "OK" at bounding box center [574, 284] width 41 height 21
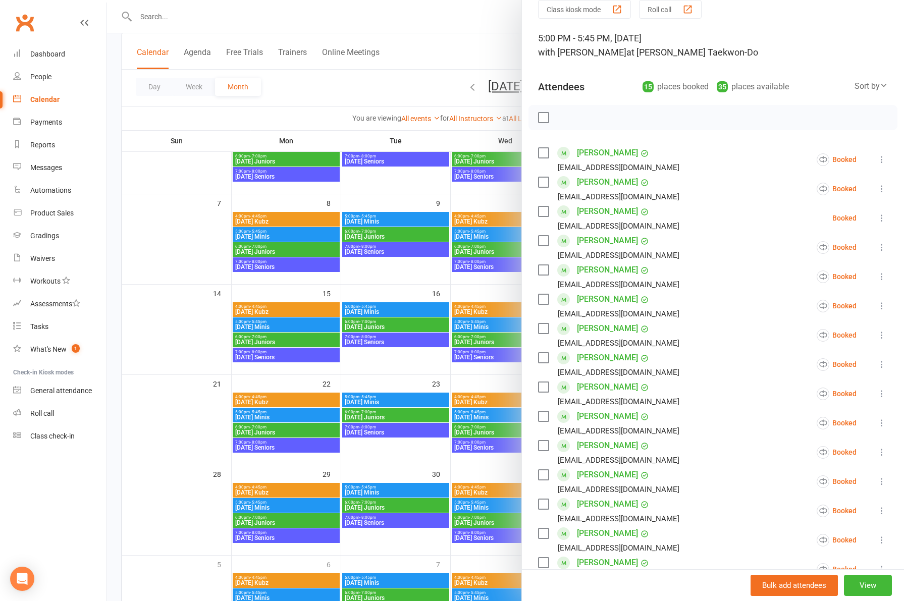
scroll to position [0, 0]
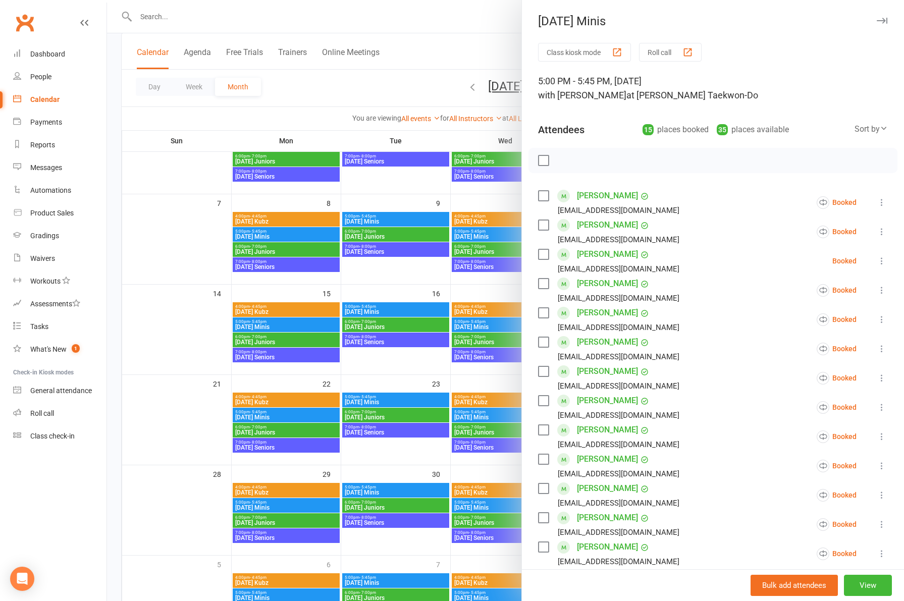
drag, startPoint x: 880, startPoint y: 17, endPoint x: 808, endPoint y: 94, distance: 105.8
click at [880, 17] on button "button" at bounding box center [882, 21] width 12 height 12
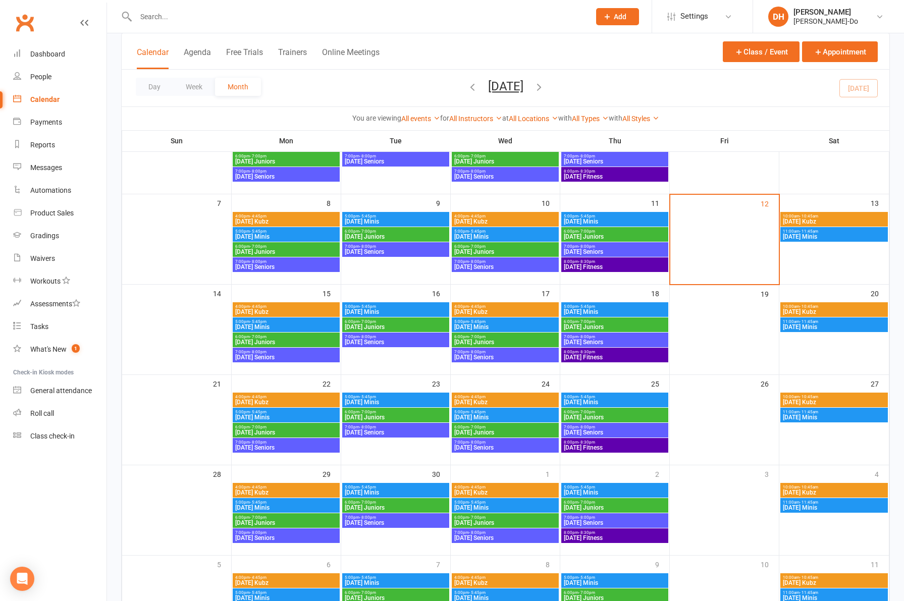
click at [481, 325] on span "[DATE] Minis" at bounding box center [505, 327] width 103 height 6
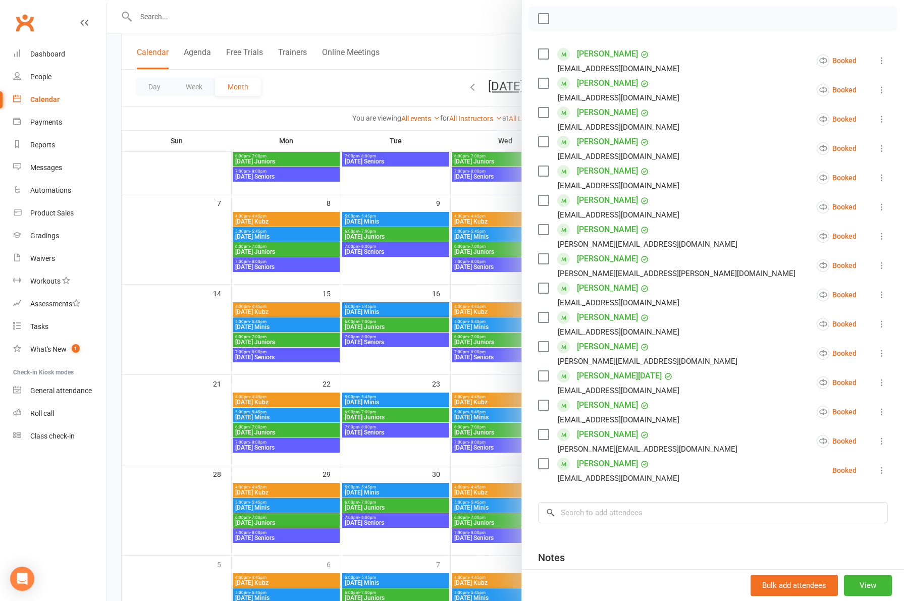
scroll to position [239, 0]
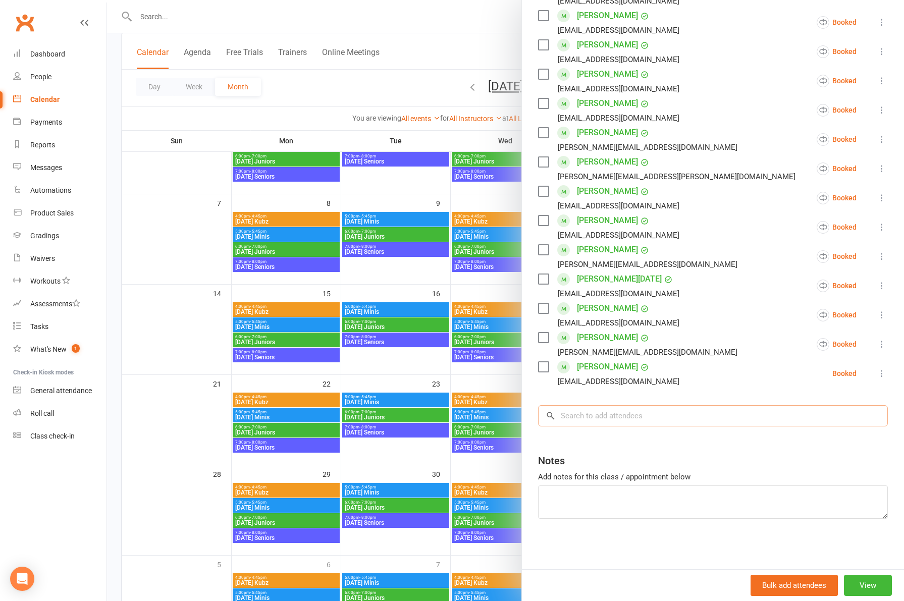
click at [595, 414] on input "search" at bounding box center [713, 415] width 350 height 21
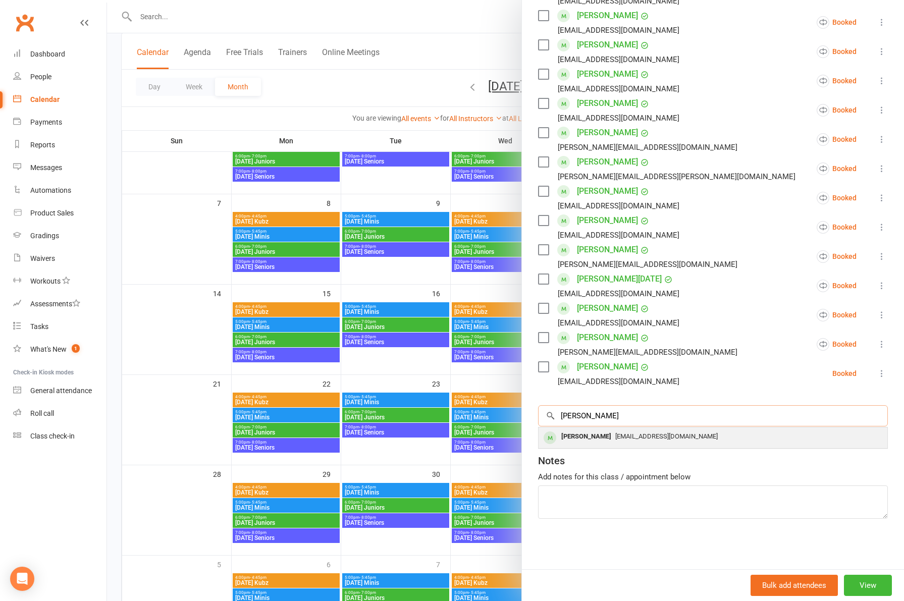
type input "[PERSON_NAME]"
click at [615, 440] on span "[EMAIL_ADDRESS][DOMAIN_NAME]" at bounding box center [666, 437] width 102 height 8
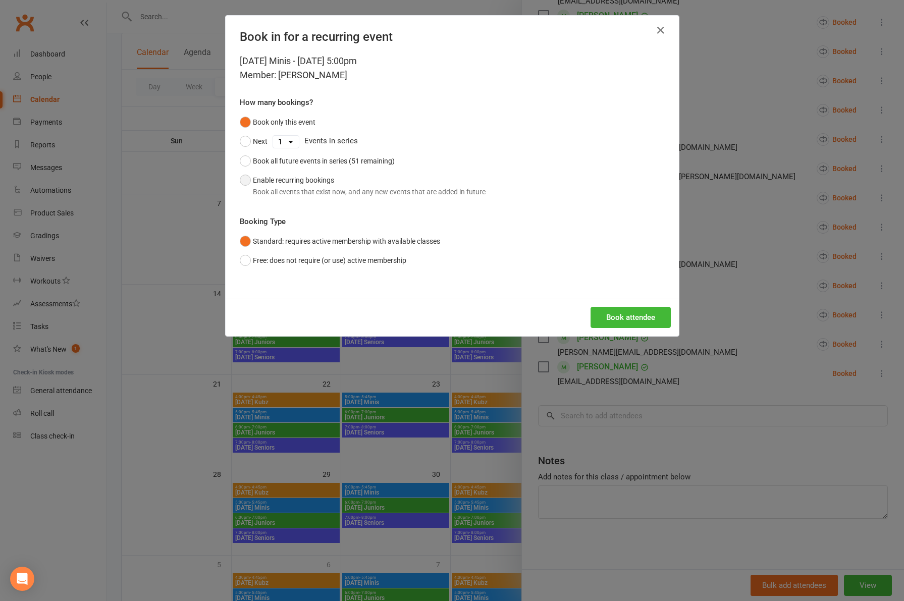
click at [369, 196] on div "Book all events that exist now, and any new events that are added in future" at bounding box center [369, 191] width 233 height 11
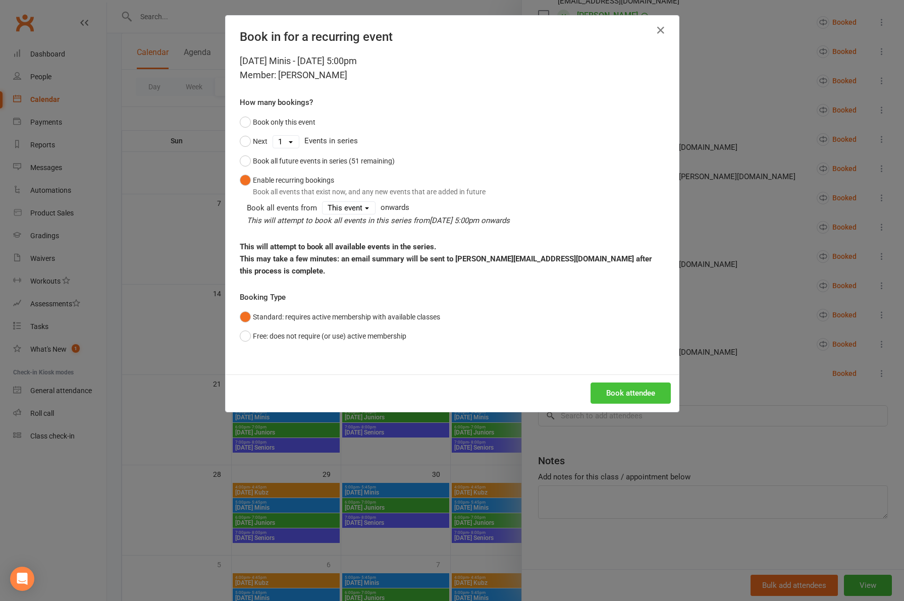
drag, startPoint x: 601, startPoint y: 399, endPoint x: 605, endPoint y: 391, distance: 8.4
click at [602, 398] on div "Book attendee" at bounding box center [452, 393] width 453 height 37
click at [610, 383] on button "Book attendee" at bounding box center [631, 393] width 80 height 21
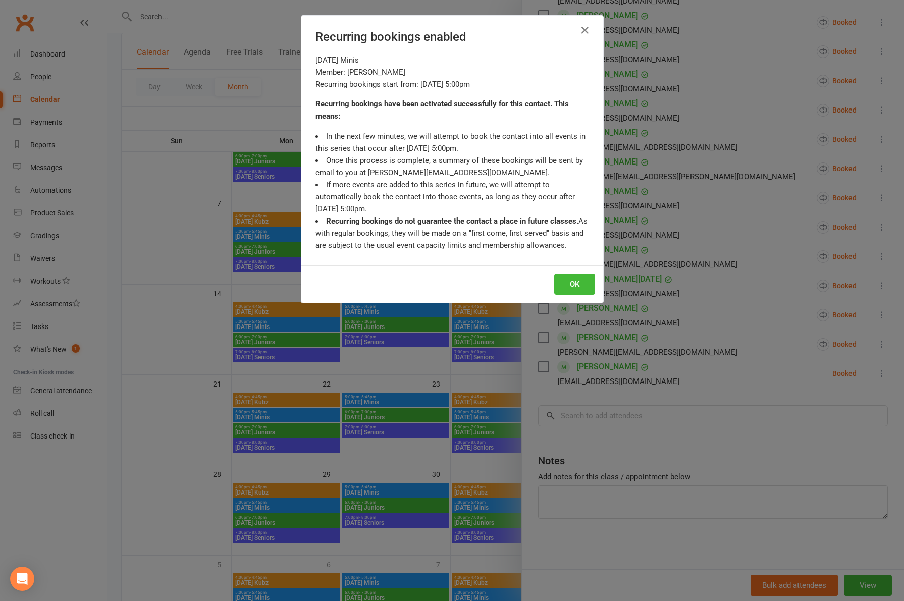
scroll to position [268, 0]
click at [568, 284] on button "OK" at bounding box center [574, 284] width 41 height 21
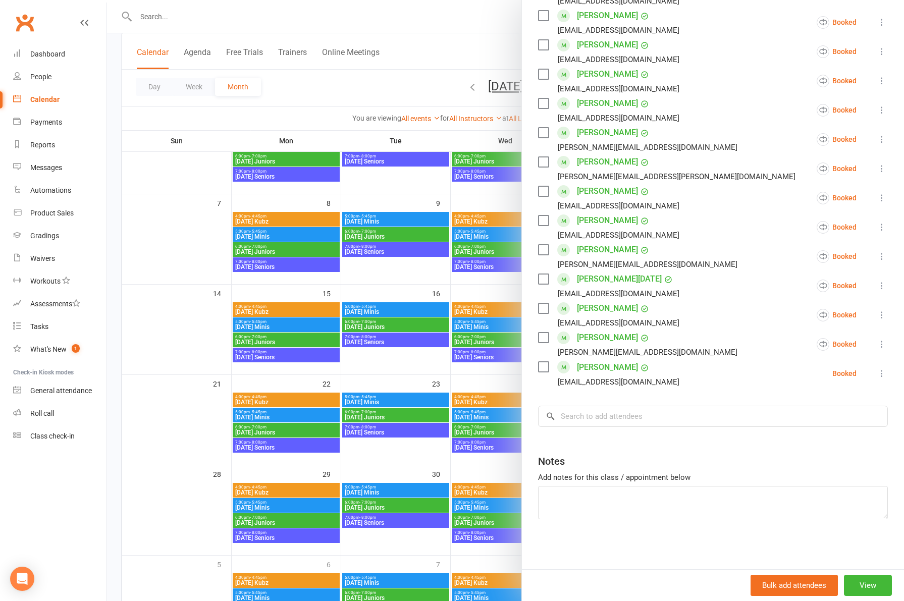
scroll to position [0, 0]
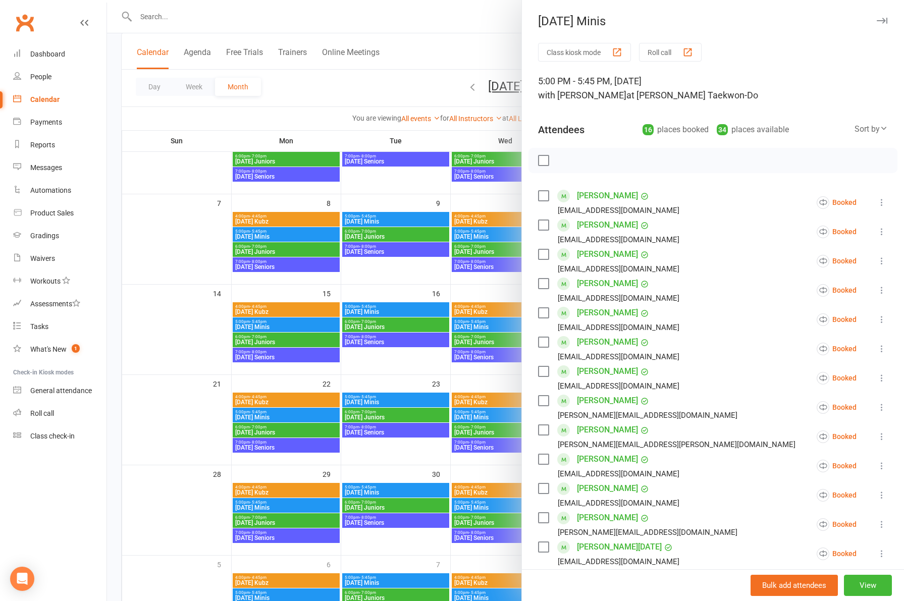
drag, startPoint x: 889, startPoint y: 20, endPoint x: 870, endPoint y: 34, distance: 23.4
click at [889, 20] on div "[DATE] Minis" at bounding box center [713, 21] width 382 height 14
drag, startPoint x: 881, startPoint y: 21, endPoint x: 809, endPoint y: 67, distance: 86.3
click at [881, 21] on icon "button" at bounding box center [882, 21] width 11 height 6
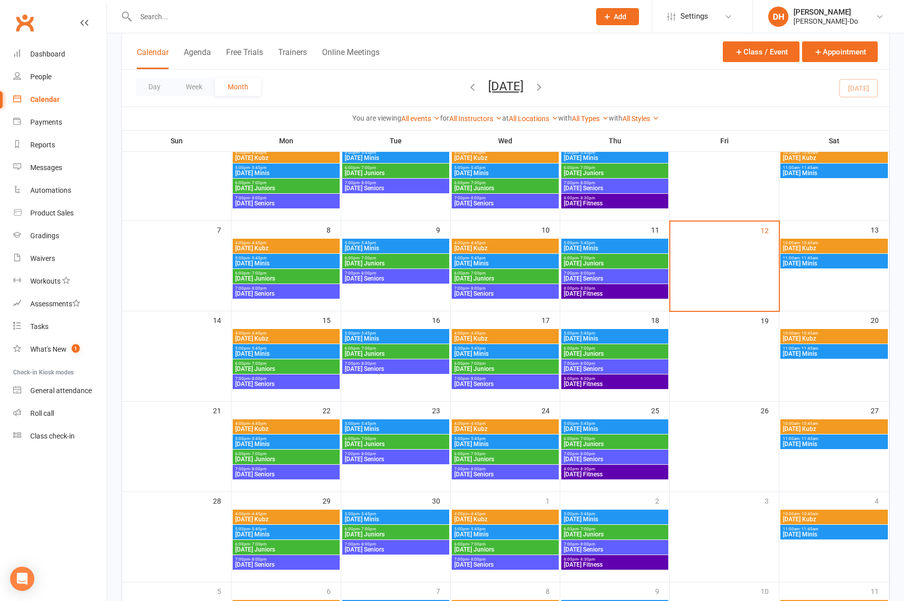
scroll to position [83, 0]
